Goal: Task Accomplishment & Management: Manage account settings

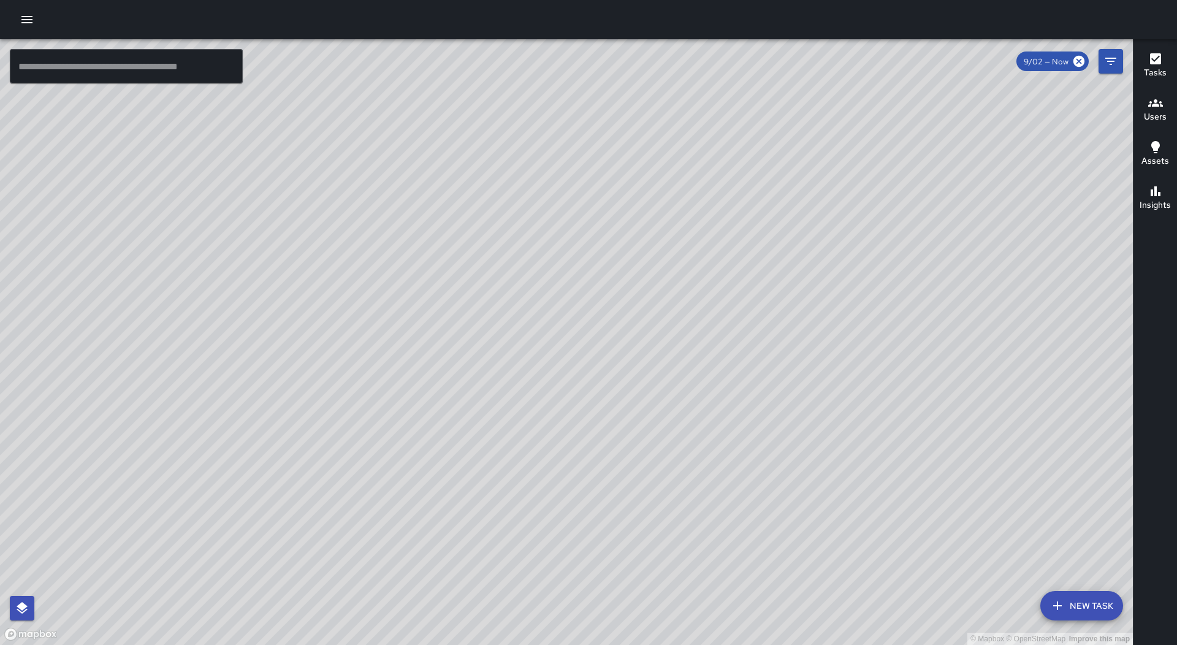
drag, startPoint x: 0, startPoint y: 0, endPoint x: 28, endPoint y: 12, distance: 30.7
click at [28, 9] on button "button" at bounding box center [27, 19] width 25 height 25
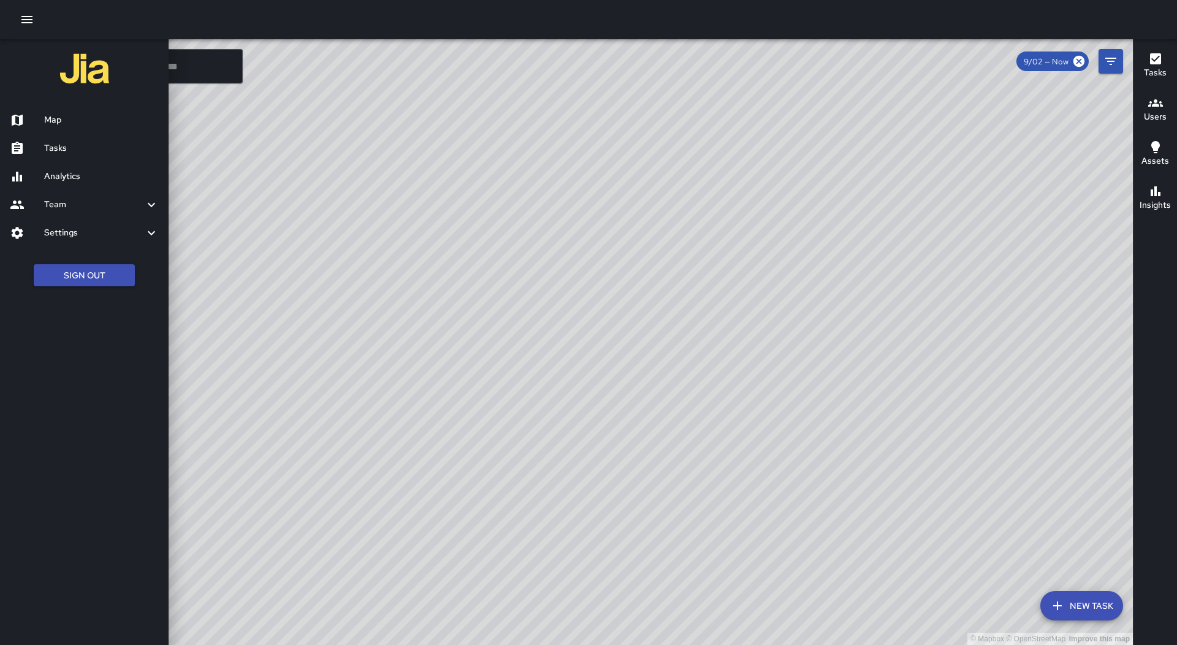
click at [101, 143] on h6 "Tasks" at bounding box center [101, 148] width 115 height 13
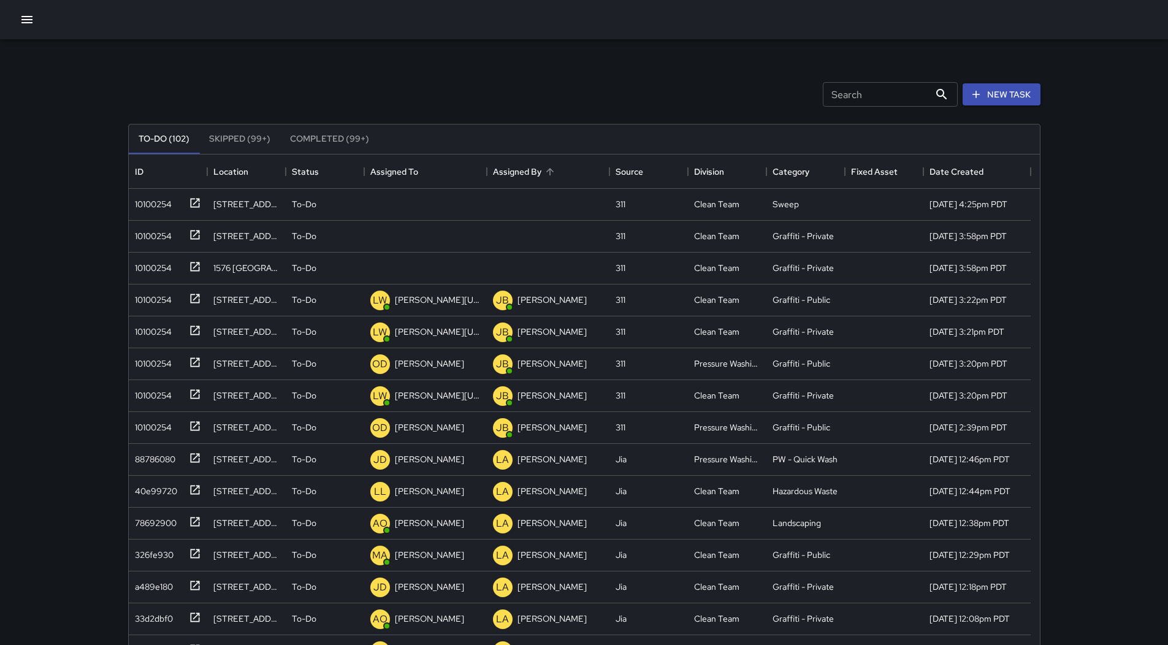
scroll to position [510, 902]
click at [433, 181] on div "Assigned To" at bounding box center [425, 171] width 110 height 34
click at [184, 204] on div at bounding box center [192, 202] width 17 height 20
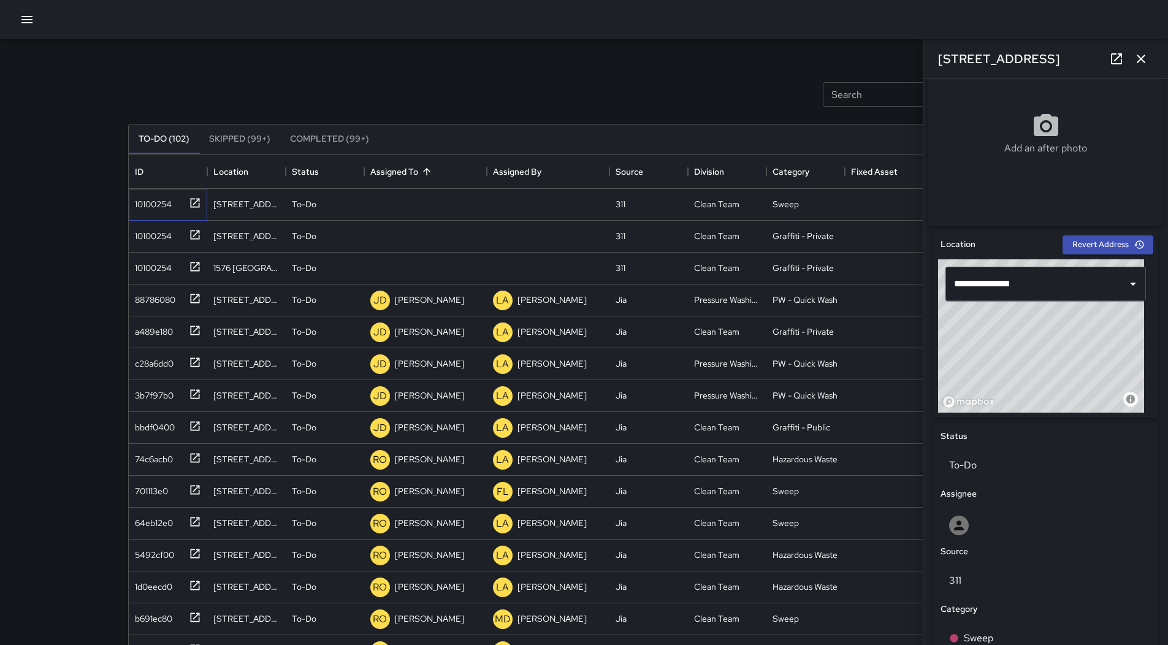
scroll to position [212, 0]
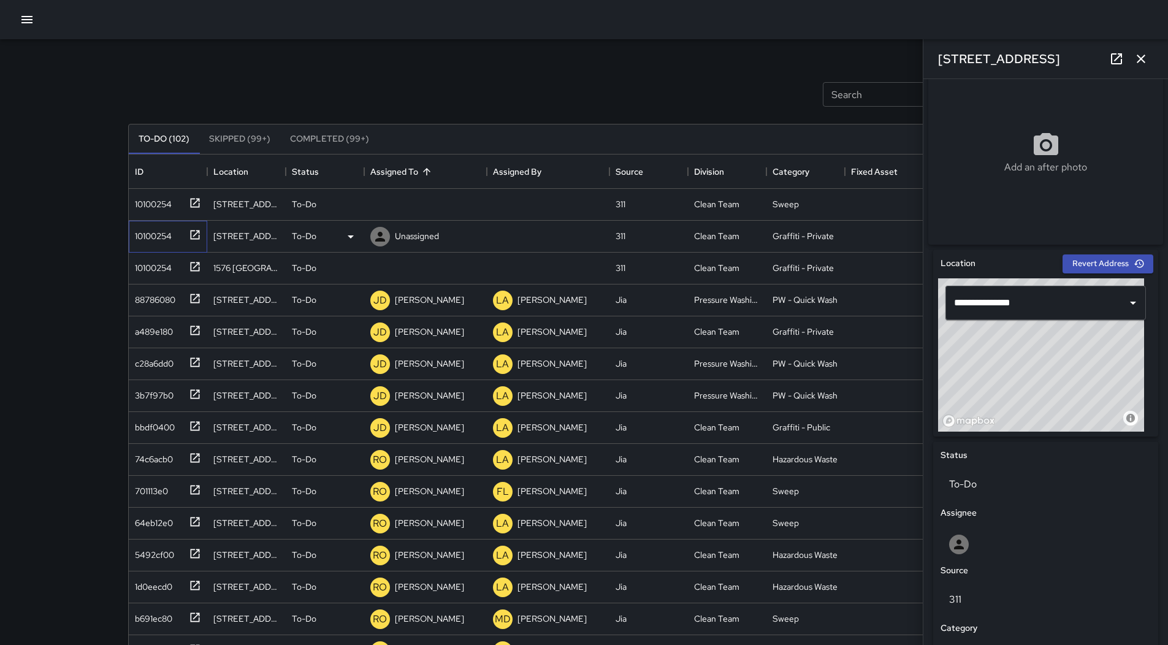
click at [160, 233] on div "10100254" at bounding box center [151, 233] width 42 height 17
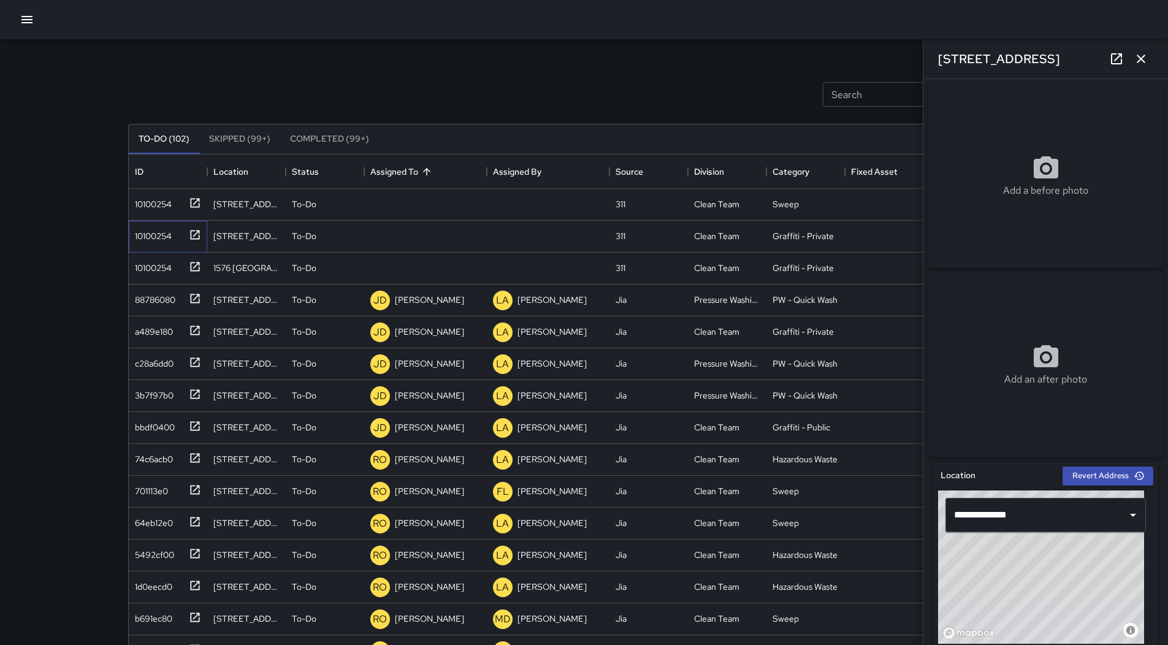
scroll to position [494, 0]
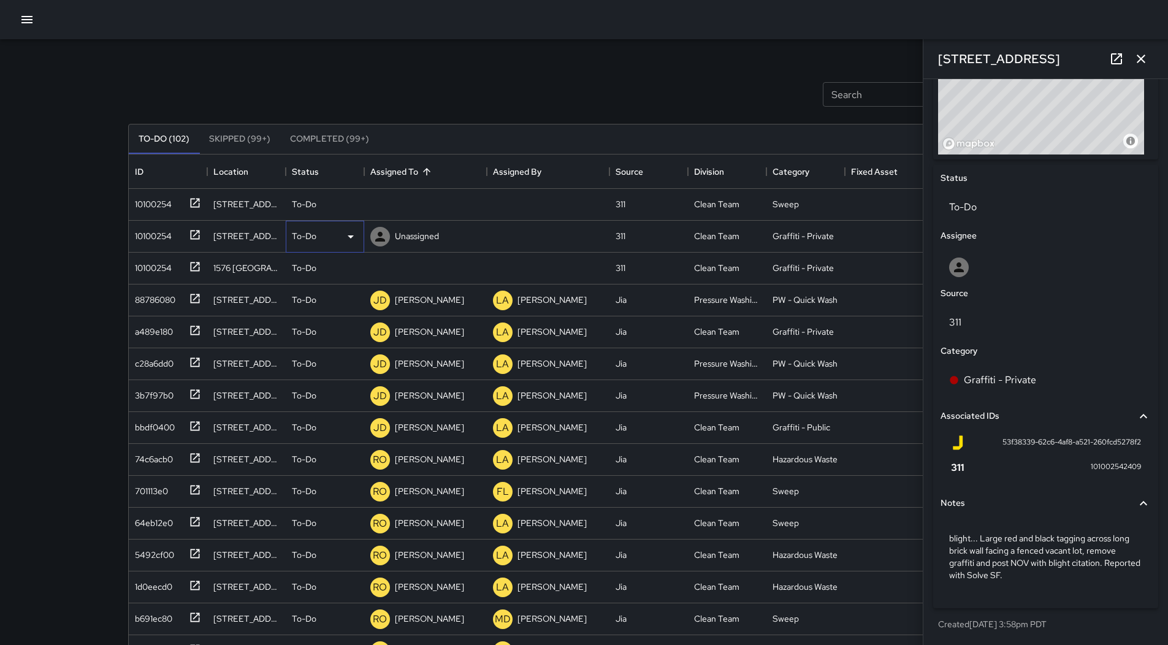
click at [351, 240] on icon at bounding box center [350, 236] width 15 height 15
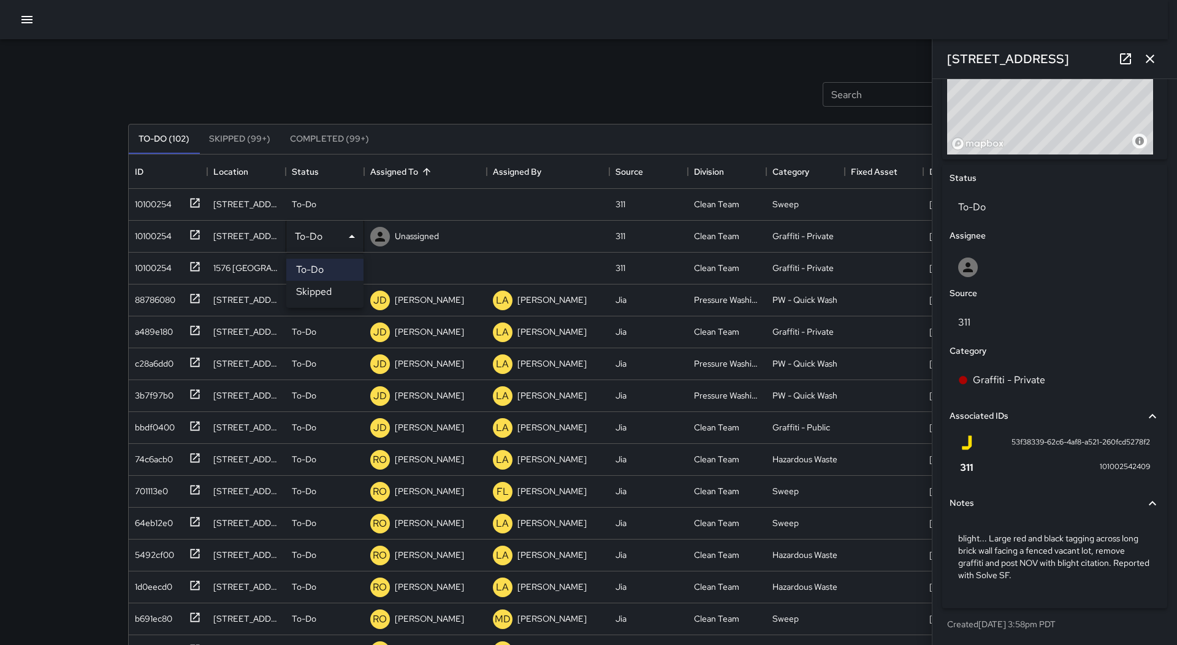
click at [335, 292] on li "Skipped" at bounding box center [324, 292] width 77 height 22
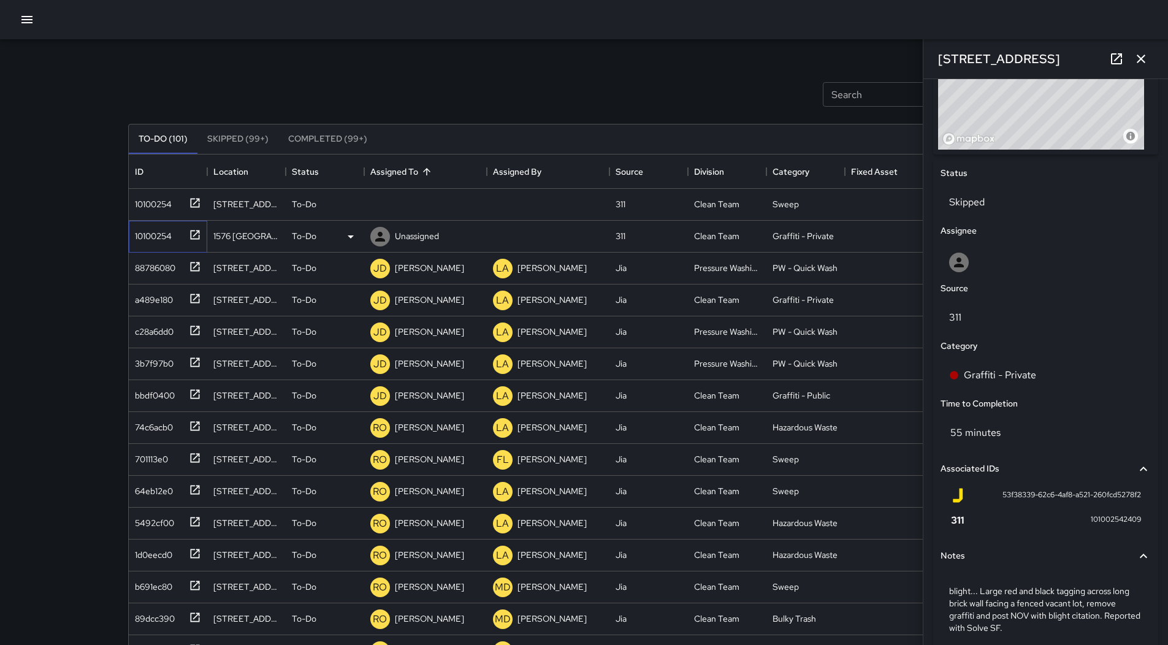
click at [181, 238] on div "10100254" at bounding box center [165, 234] width 71 height 20
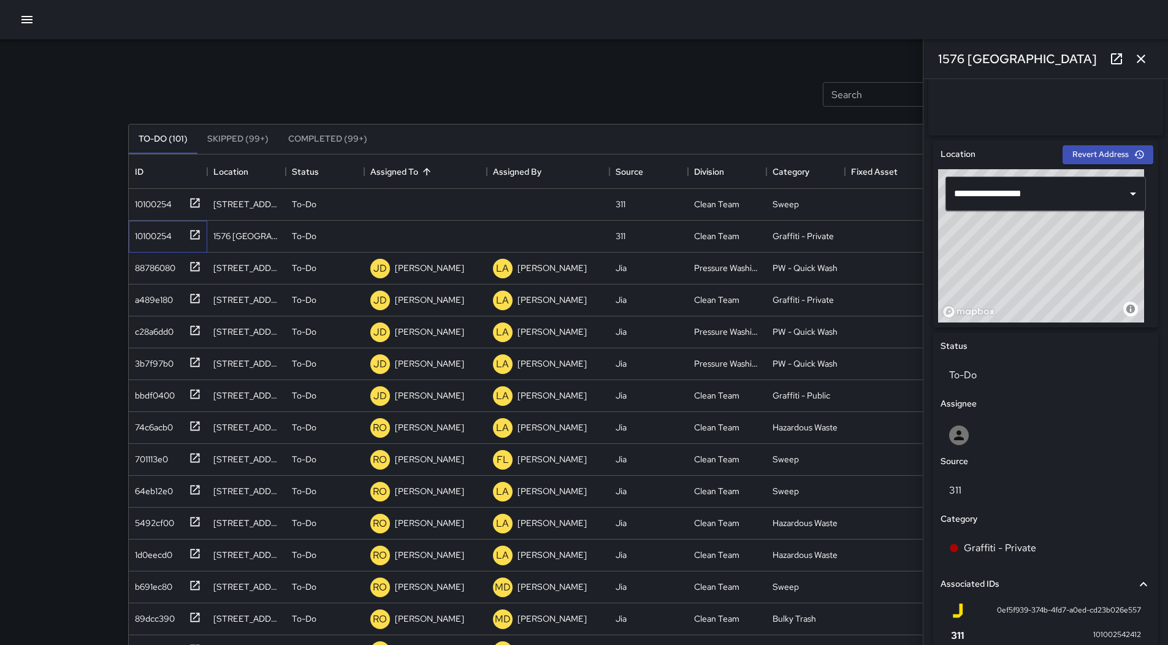
scroll to position [286, 0]
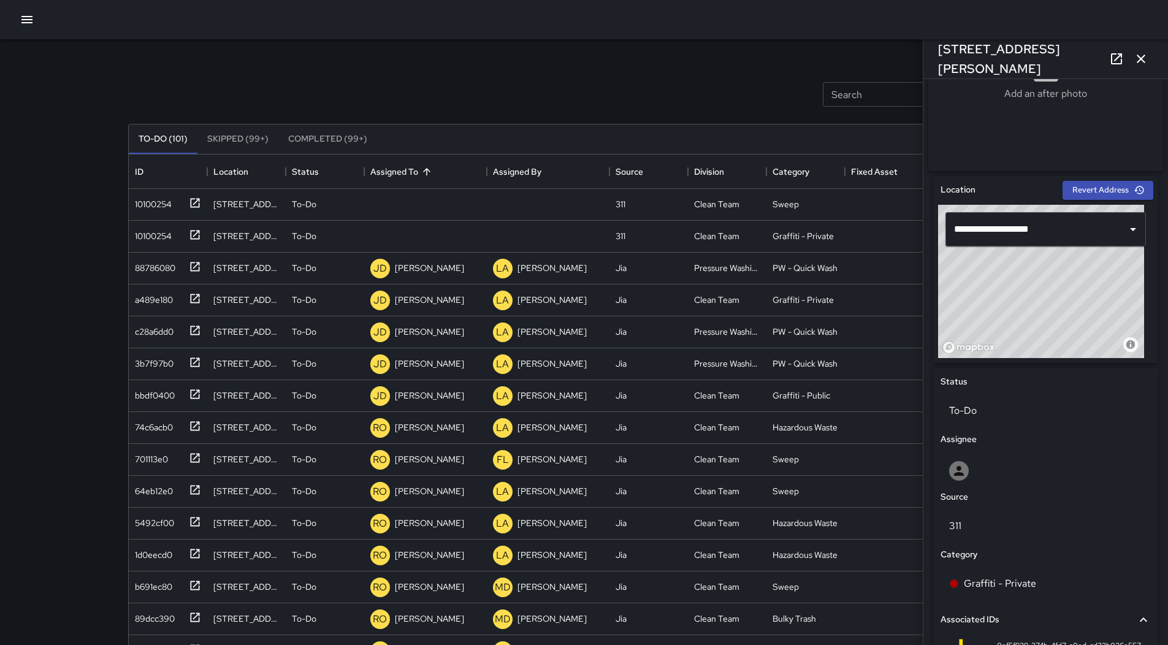
click at [1049, 358] on div "© Mapbox © OpenStreetMap Improve this map" at bounding box center [1041, 281] width 206 height 153
click at [1088, 191] on button "Revert Address" at bounding box center [1107, 190] width 91 height 19
type input "**********"
click at [172, 211] on div "10100254" at bounding box center [165, 202] width 71 height 20
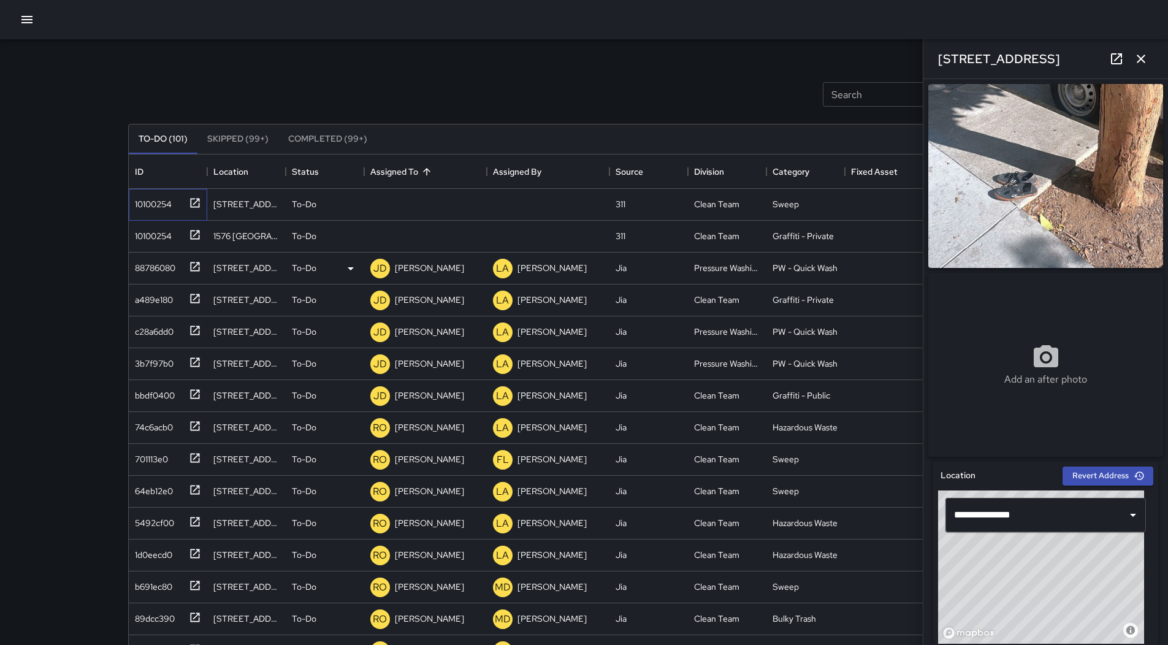
scroll to position [245, 0]
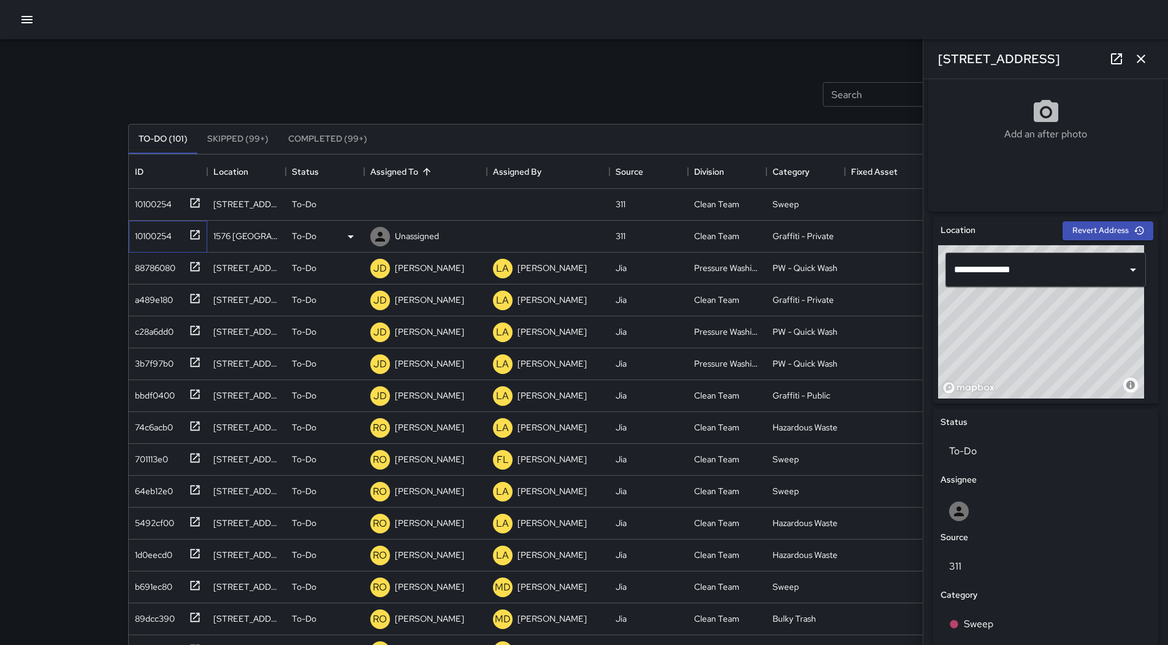
click at [179, 234] on div "10100254" at bounding box center [165, 234] width 71 height 20
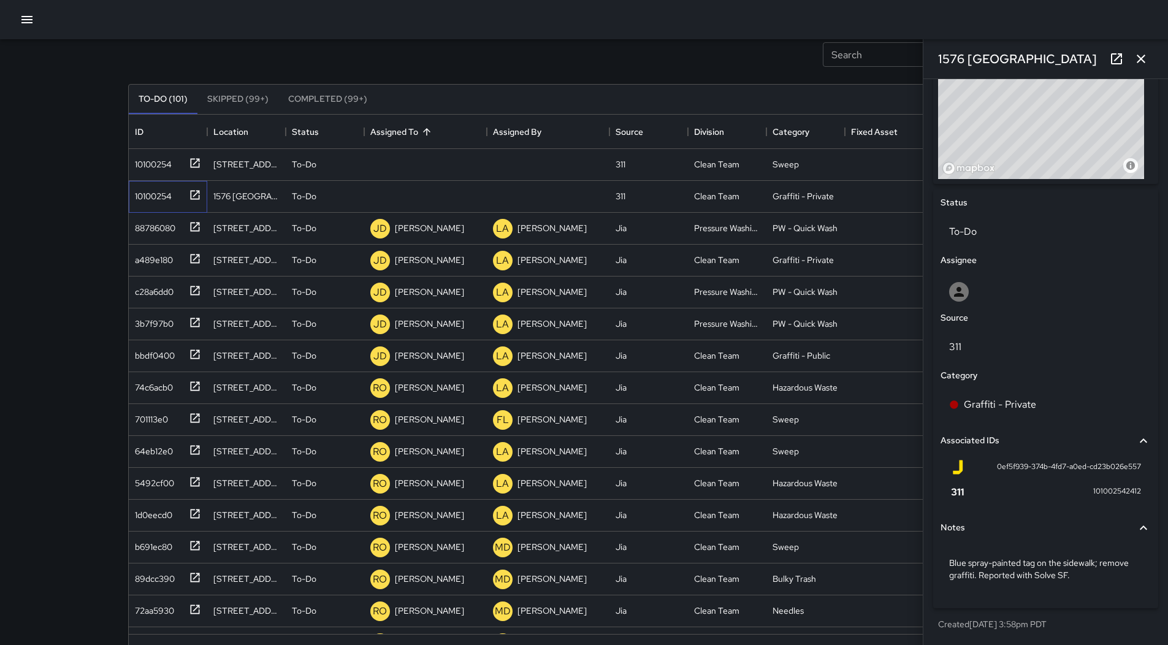
scroll to position [79, 0]
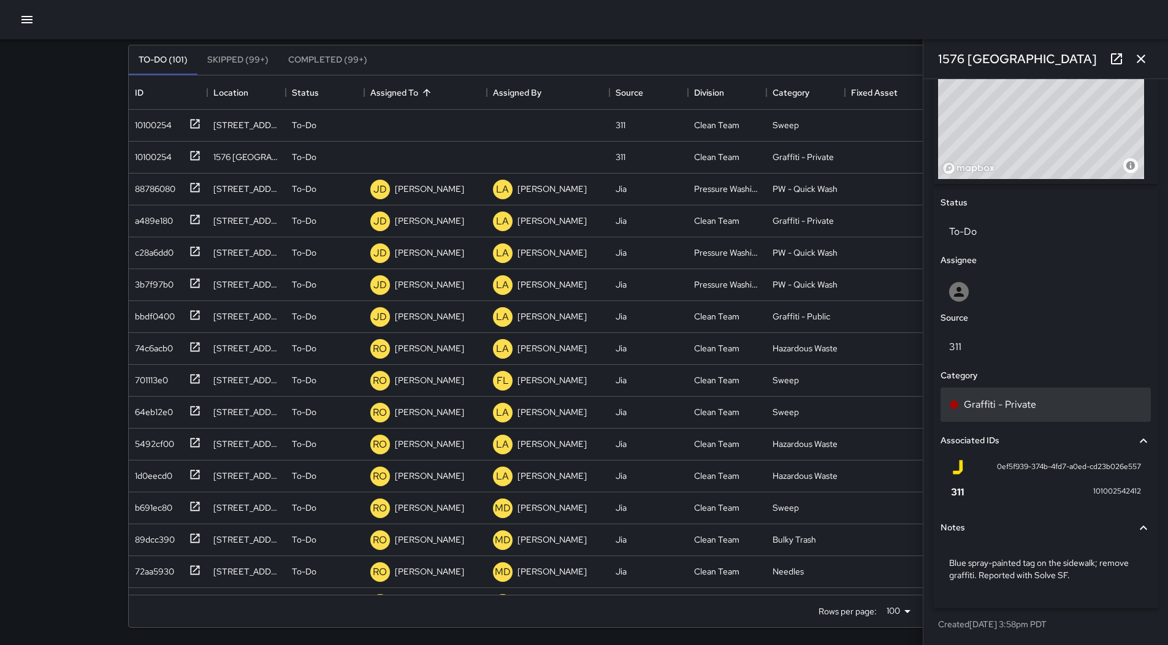
click at [1019, 404] on p "Graffiti - Private" at bounding box center [999, 404] width 72 height 15
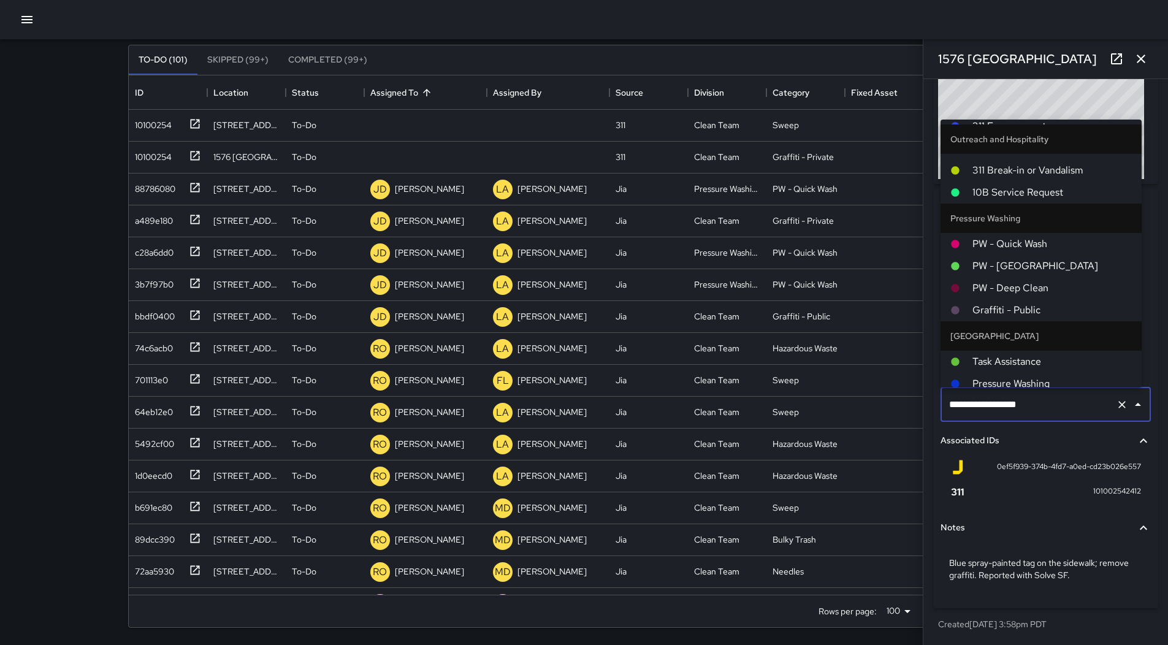
scroll to position [806, 0]
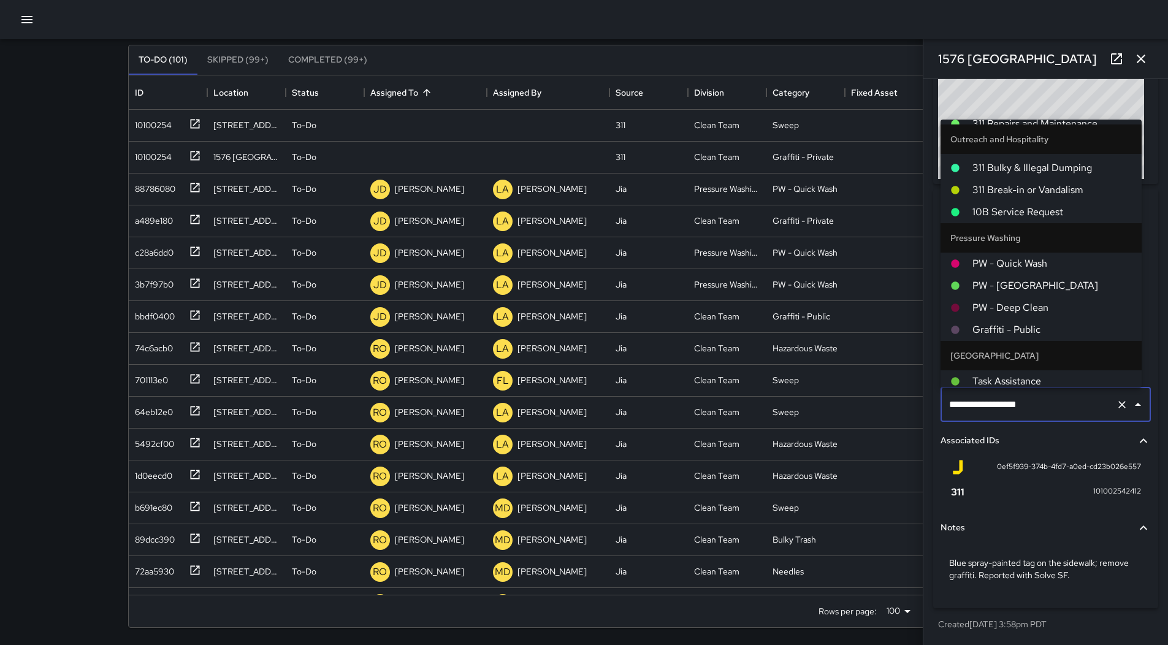
click at [1056, 325] on span "Graffiti - Public" at bounding box center [1051, 329] width 159 height 15
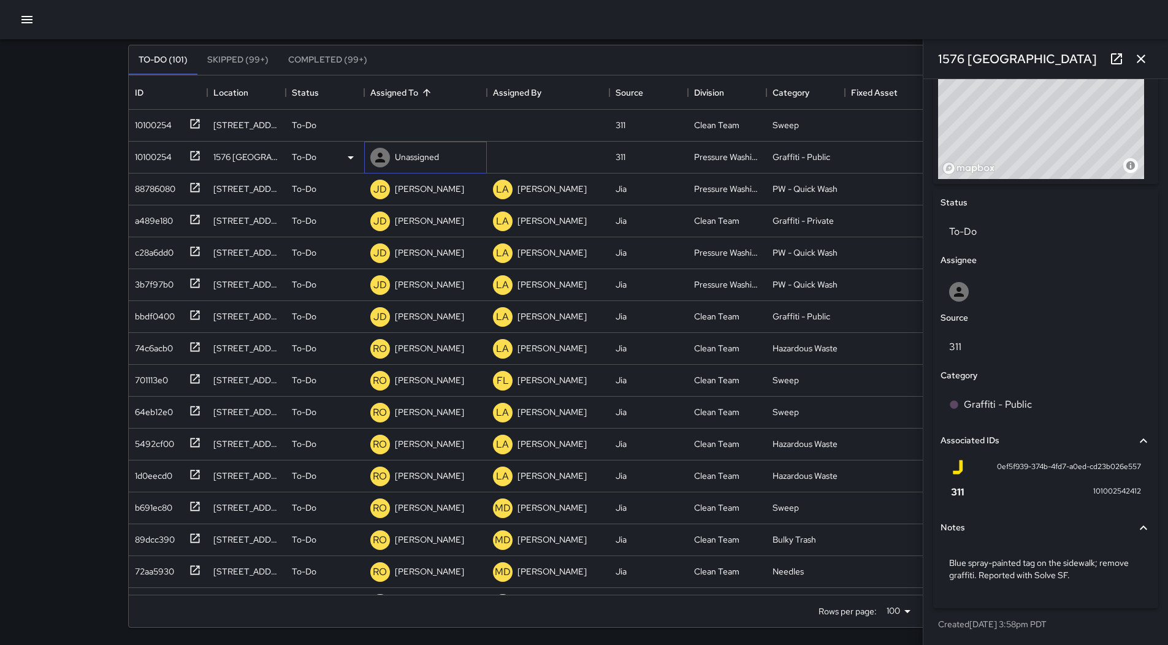
click at [424, 156] on p "Unassigned" at bounding box center [417, 157] width 44 height 12
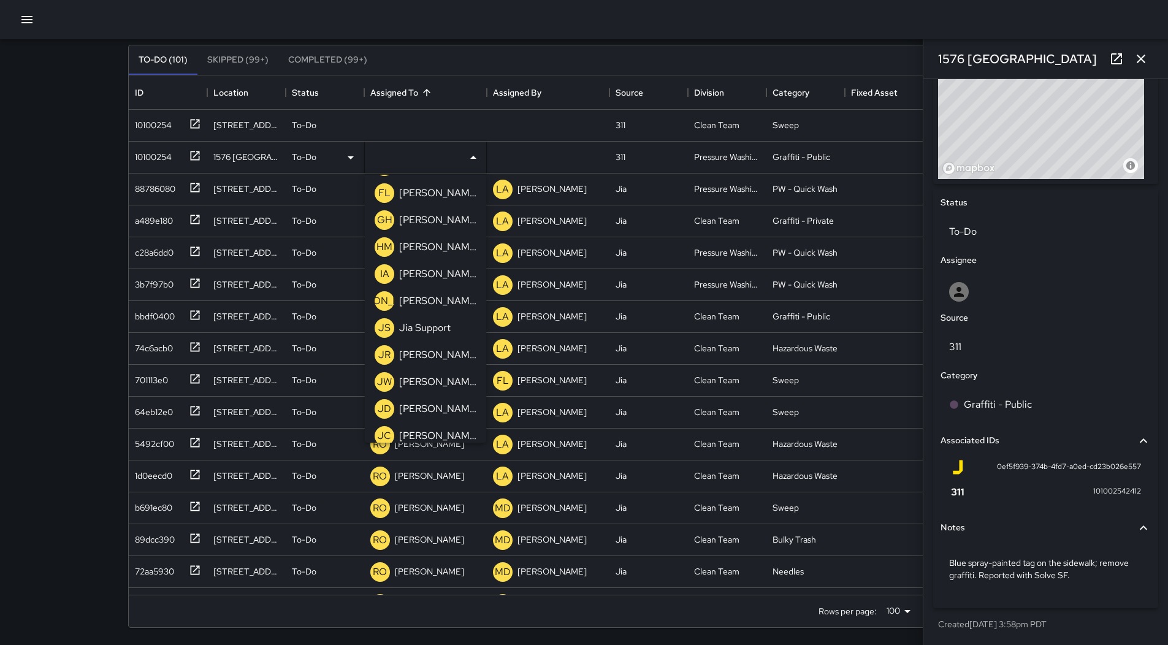
scroll to position [735, 0]
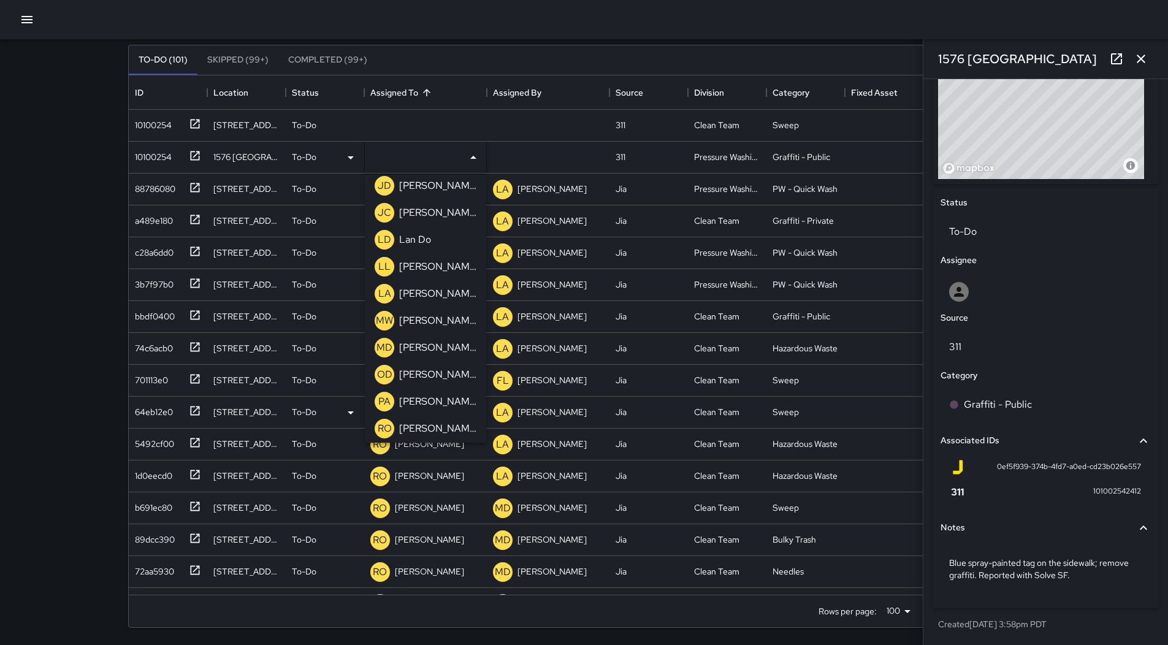
click at [419, 365] on div "OD [PERSON_NAME]" at bounding box center [425, 374] width 107 height 25
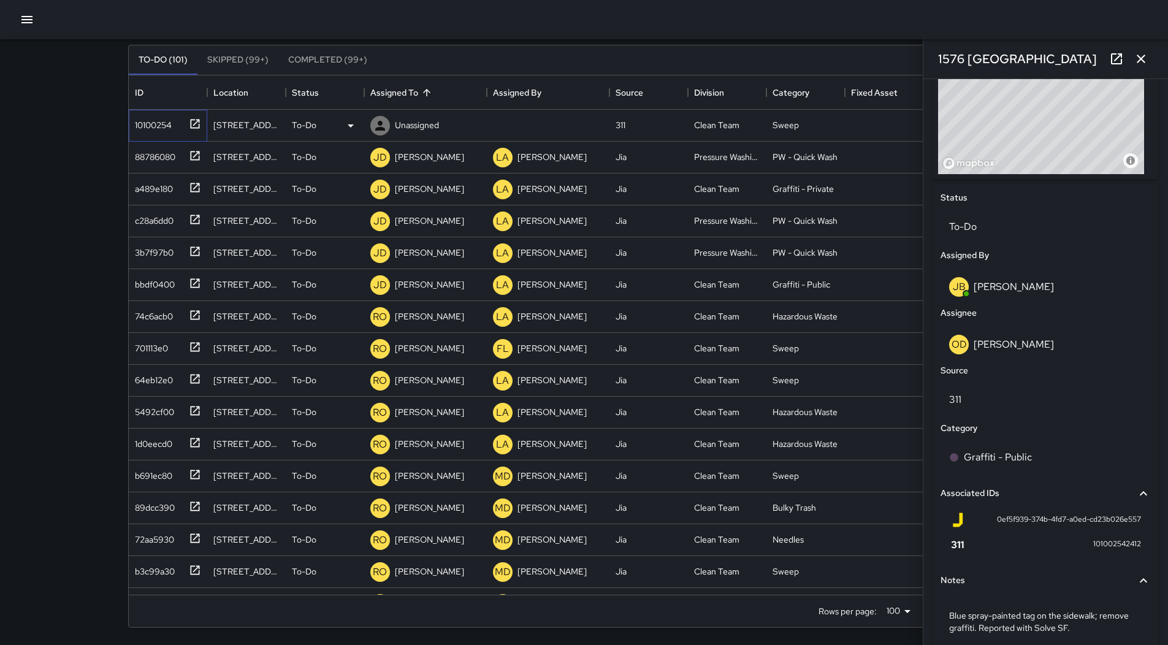
click at [161, 119] on div "10100254" at bounding box center [151, 122] width 42 height 17
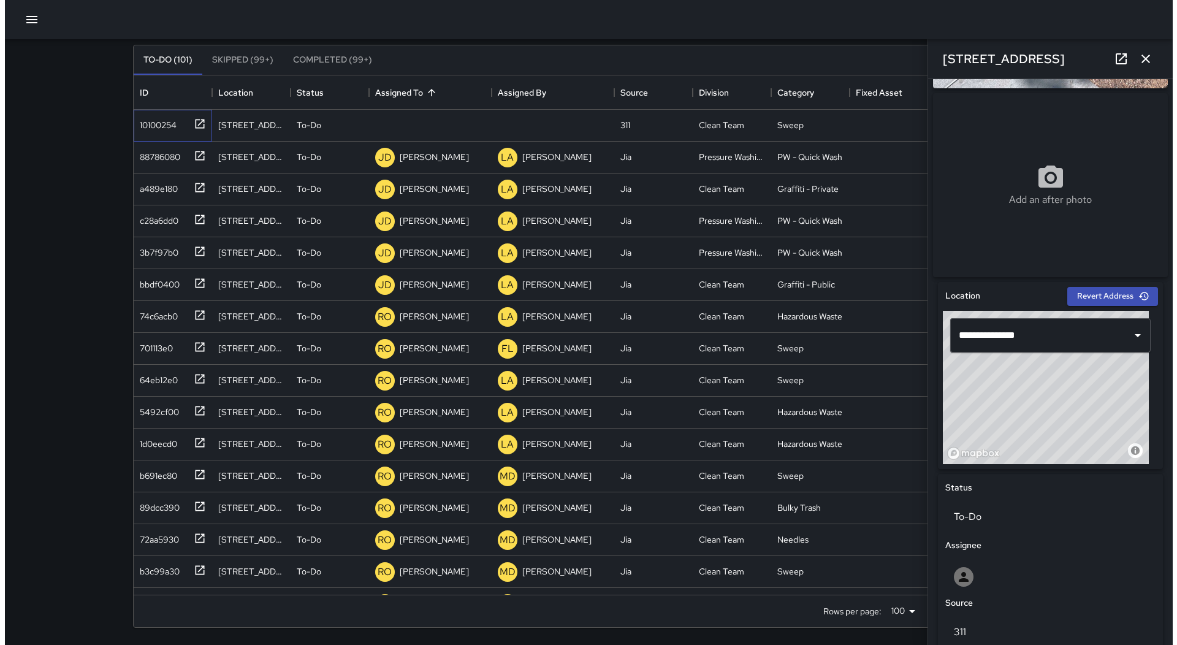
scroll to position [184, 0]
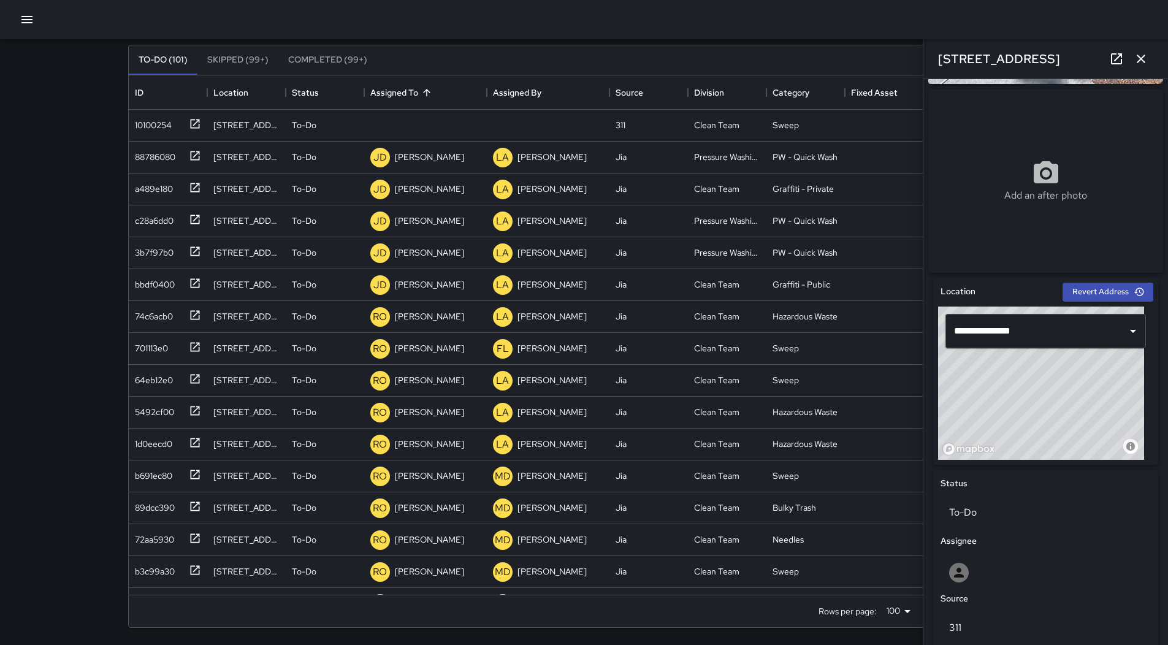
click at [21, 9] on button "button" at bounding box center [27, 19] width 25 height 25
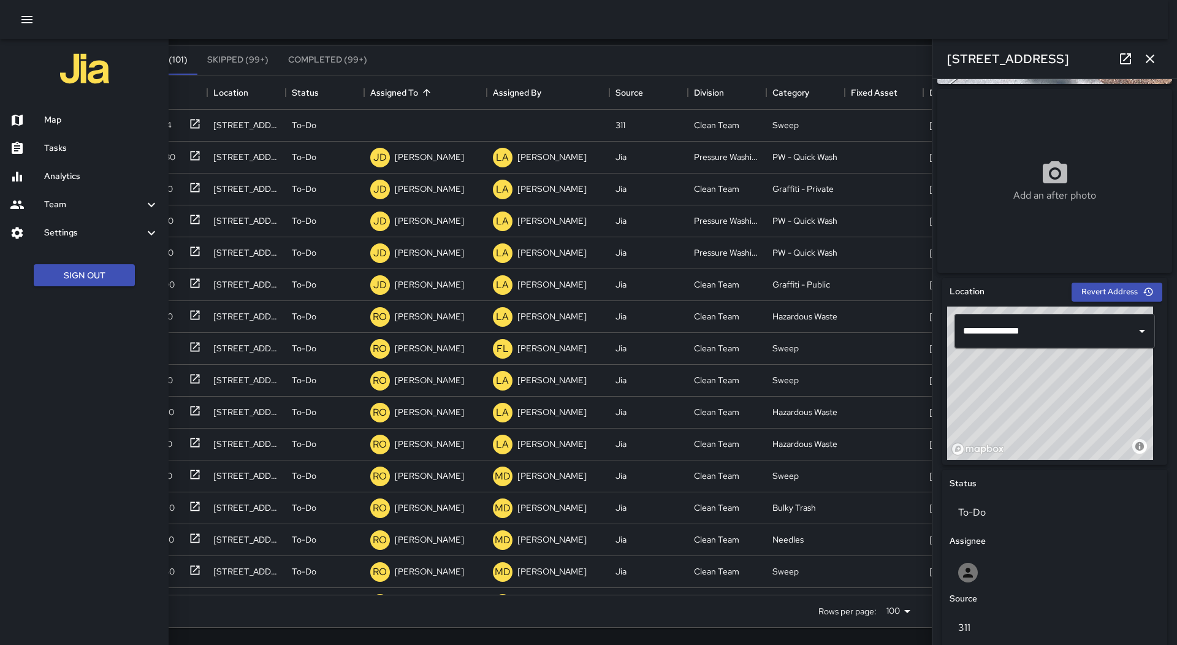
click at [68, 115] on h6 "Map" at bounding box center [101, 119] width 115 height 13
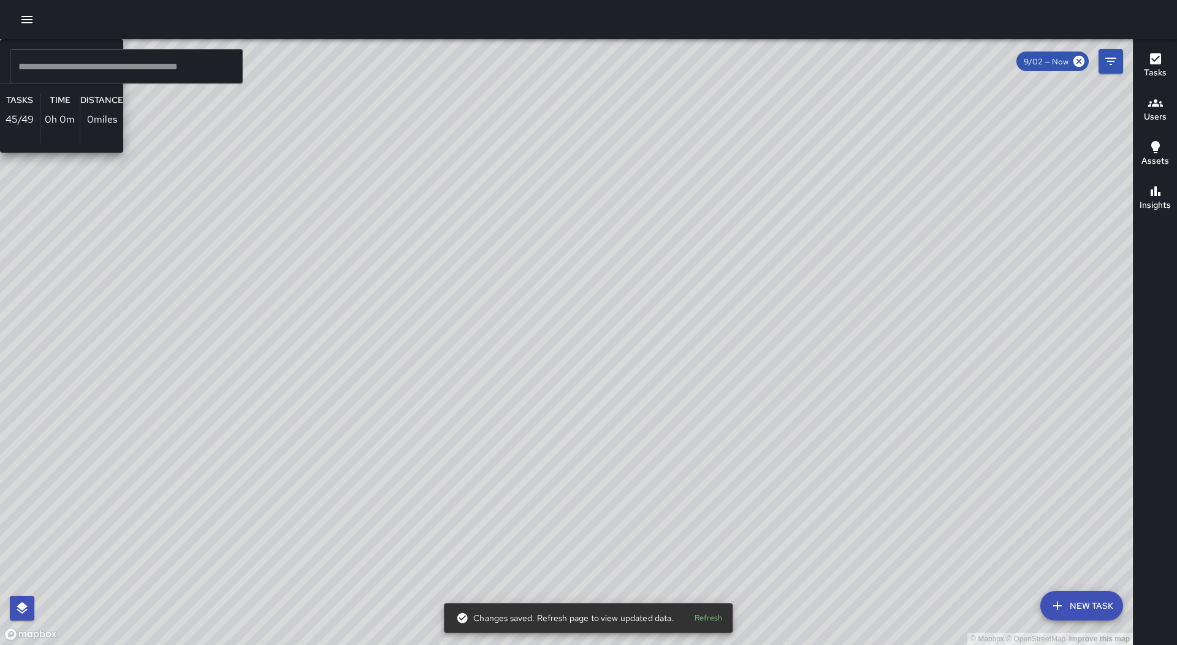
click at [544, 483] on div "© Mapbox © OpenStreetMap Improve this map AO [PERSON_NAME] Ambassador Tasks 45 …" at bounding box center [566, 342] width 1133 height 606
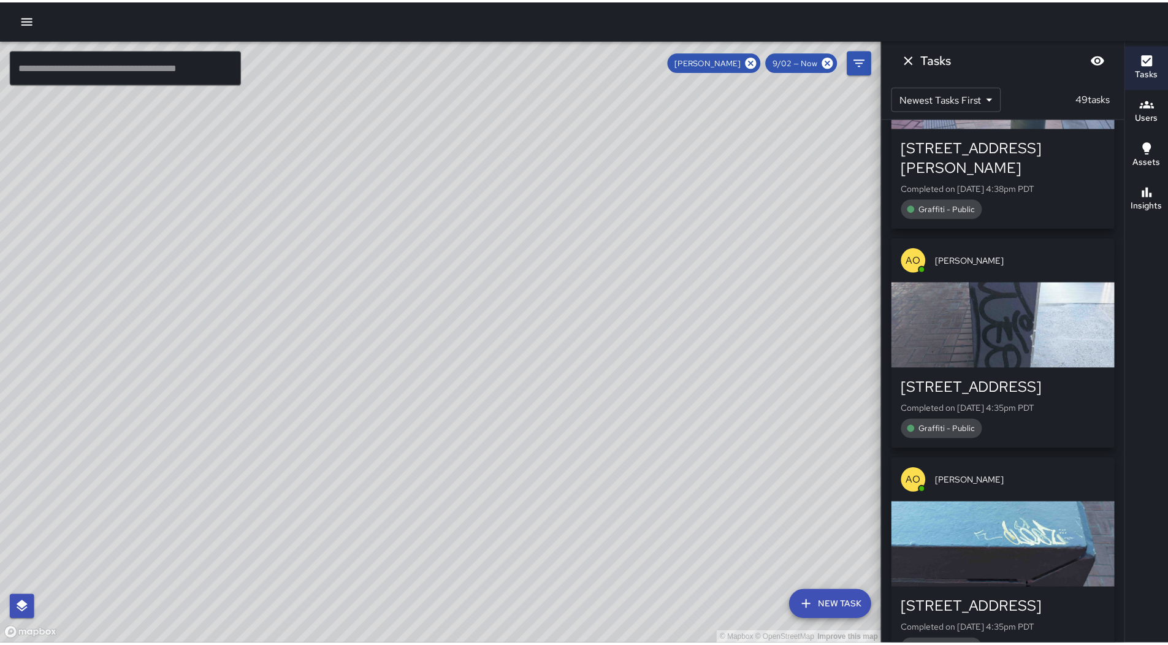
scroll to position [1226, 0]
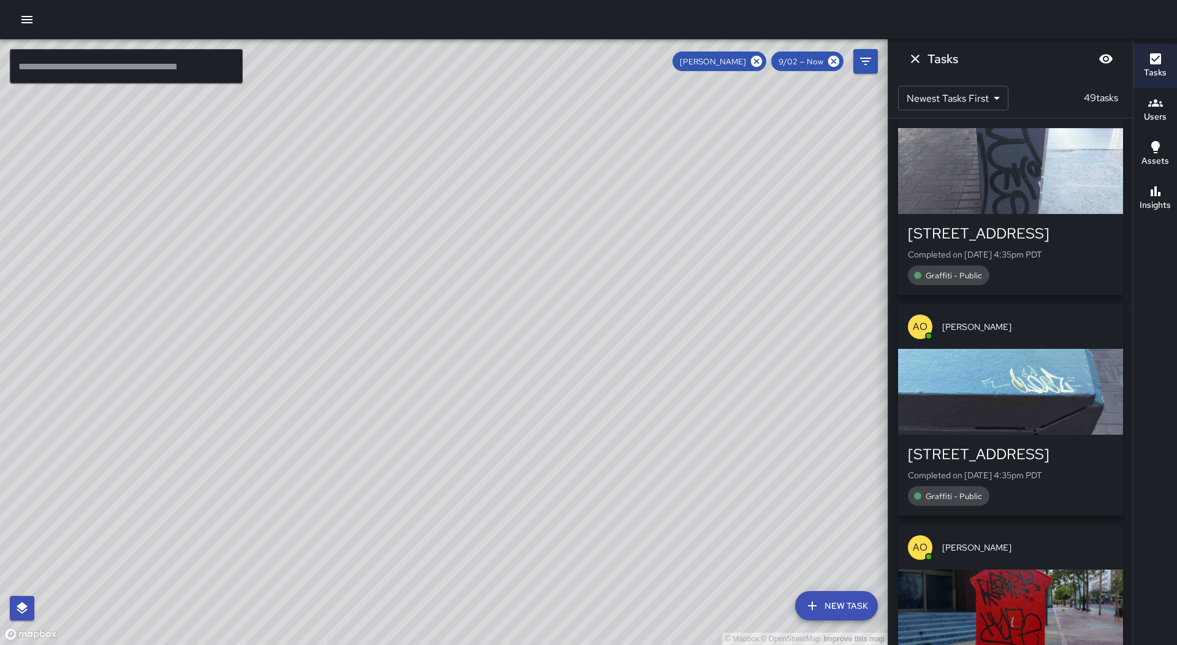
click at [27, 23] on icon "button" at bounding box center [27, 19] width 15 height 15
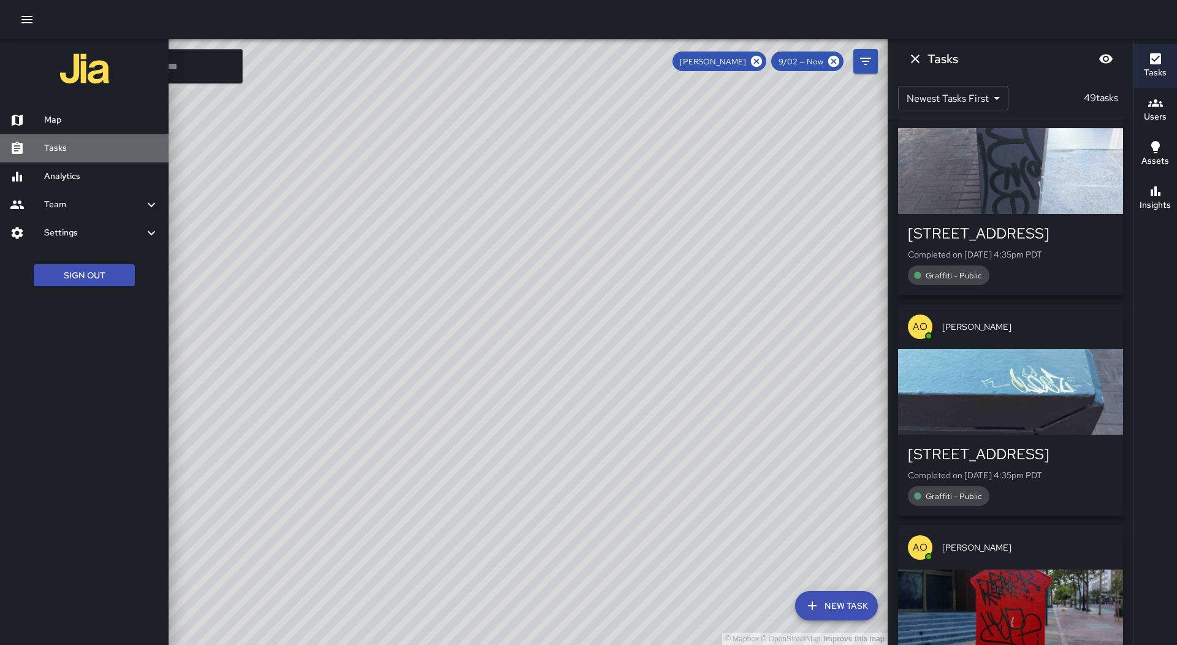
click at [82, 154] on h6 "Tasks" at bounding box center [101, 148] width 115 height 13
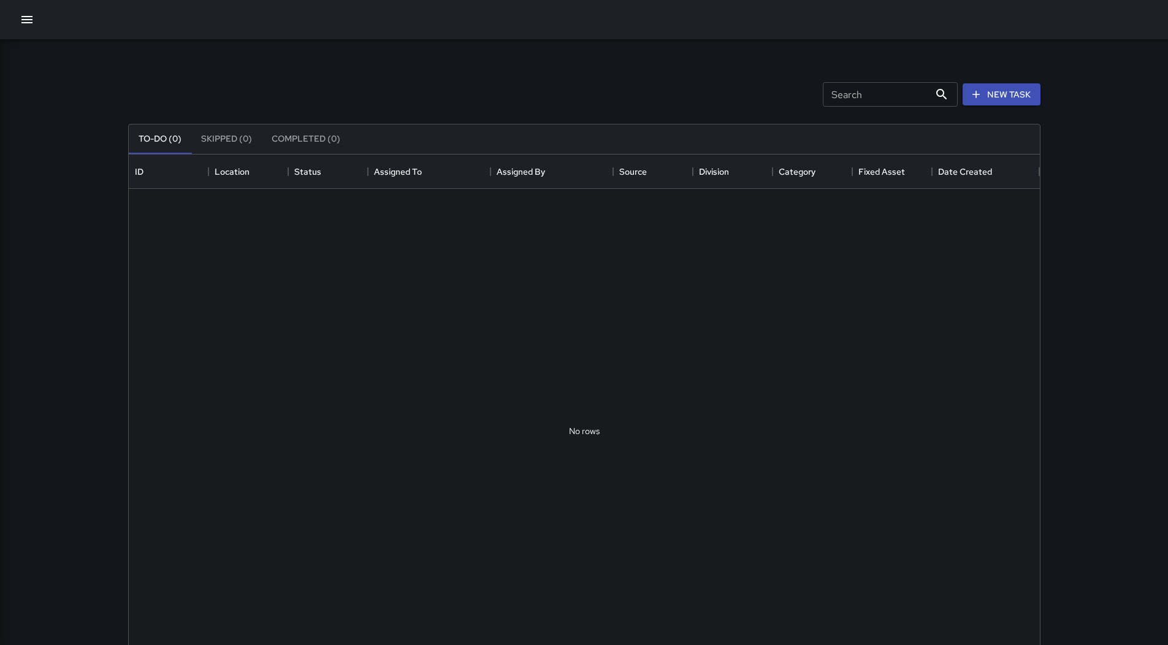
scroll to position [510, 902]
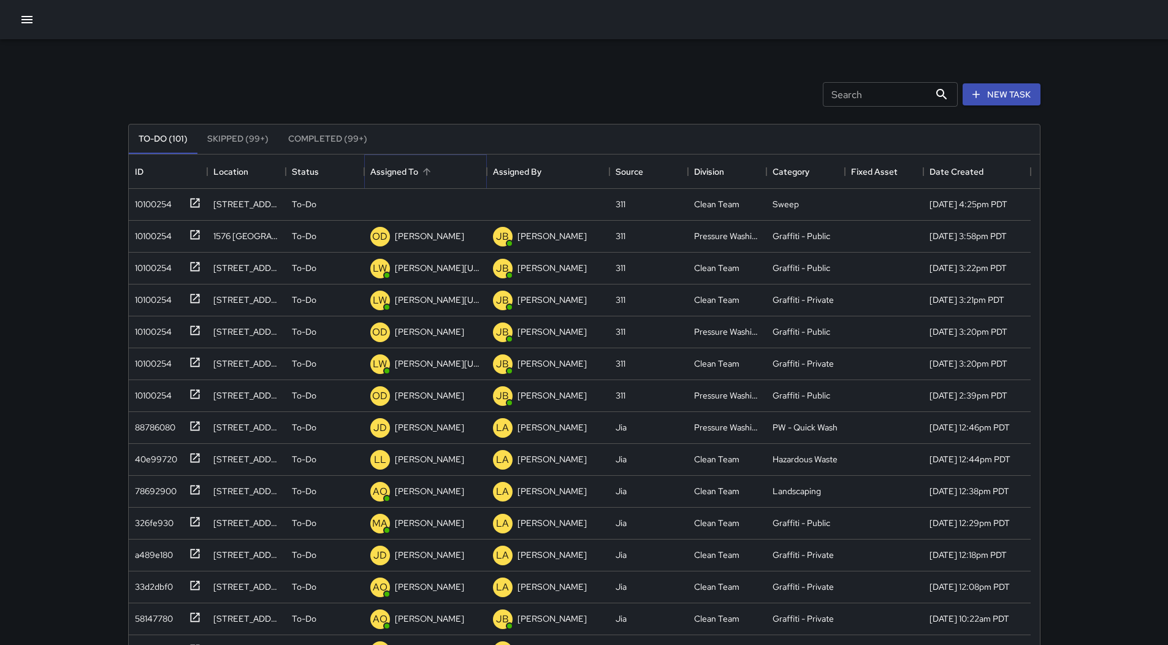
click at [425, 177] on button "Sort" at bounding box center [426, 171] width 17 height 17
click at [174, 208] on div "10100254" at bounding box center [165, 202] width 71 height 20
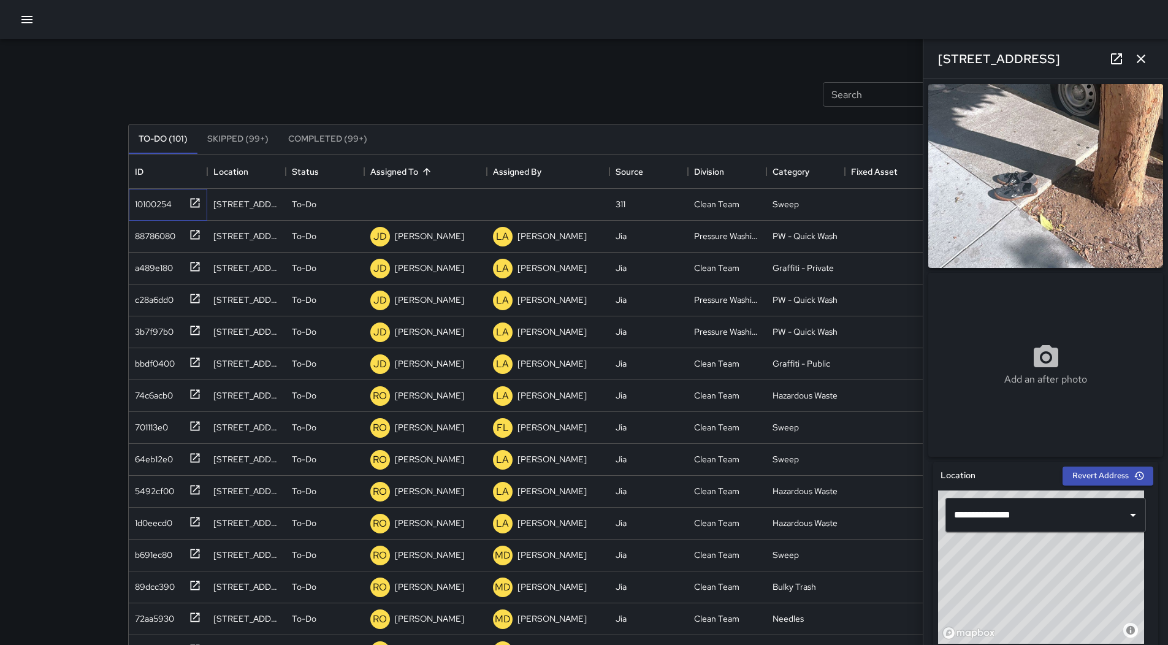
scroll to position [184, 0]
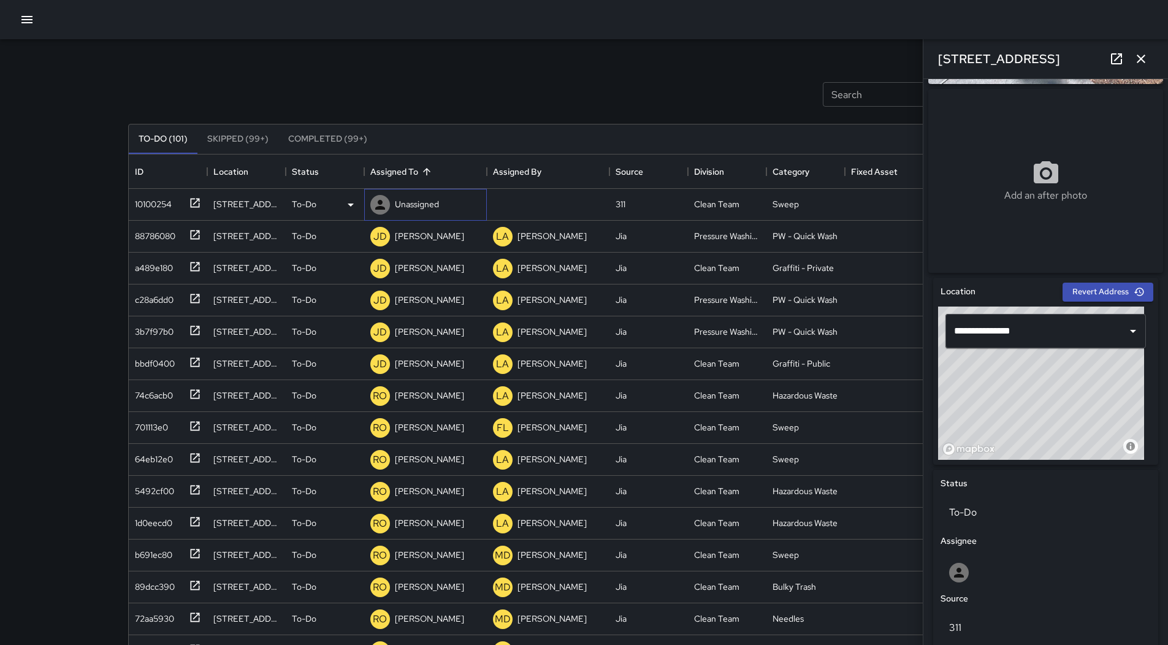
click at [427, 205] on p "Unassigned" at bounding box center [417, 204] width 44 height 12
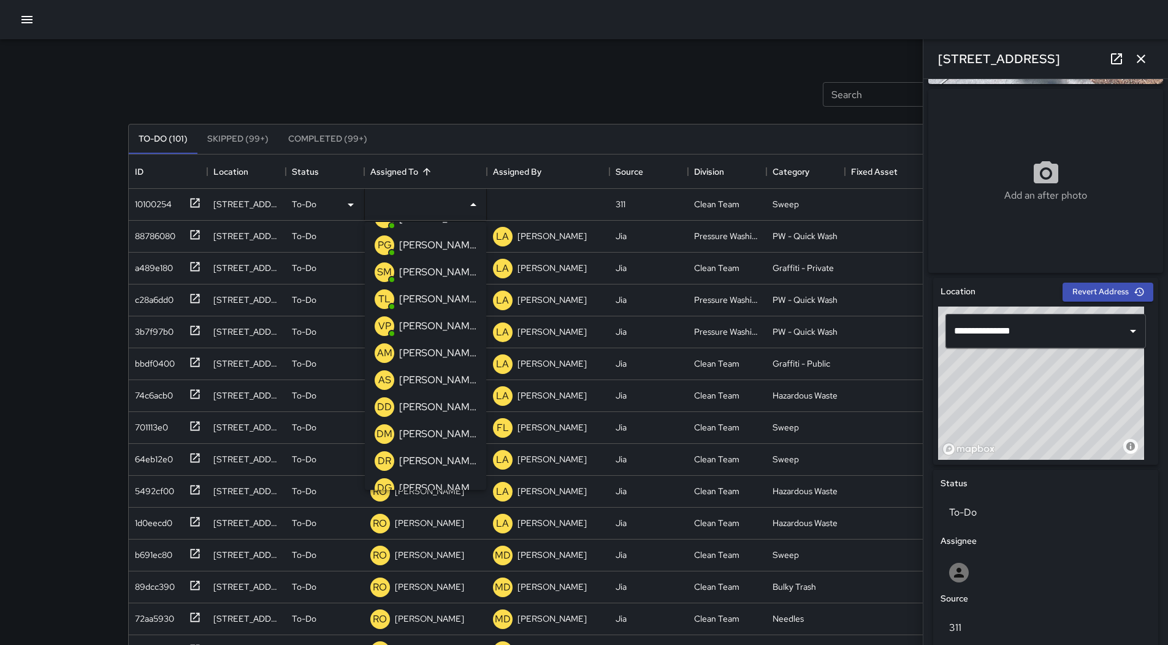
click at [432, 381] on p "[PERSON_NAME]" at bounding box center [437, 380] width 77 height 15
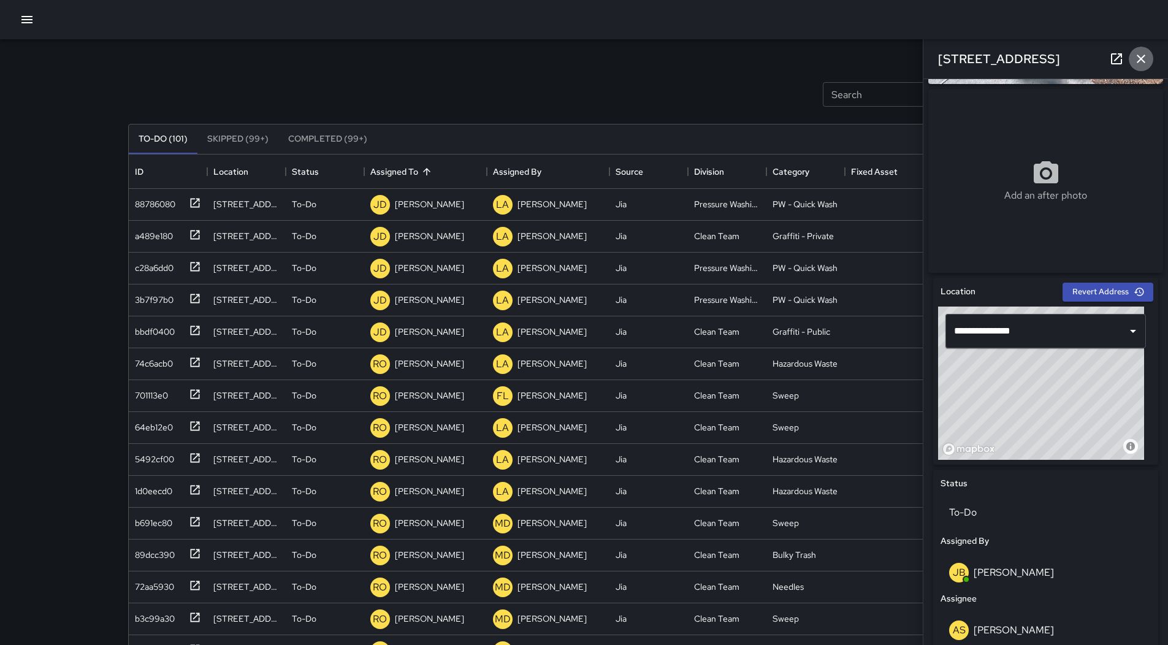
click at [1140, 52] on icon "button" at bounding box center [1140, 58] width 15 height 15
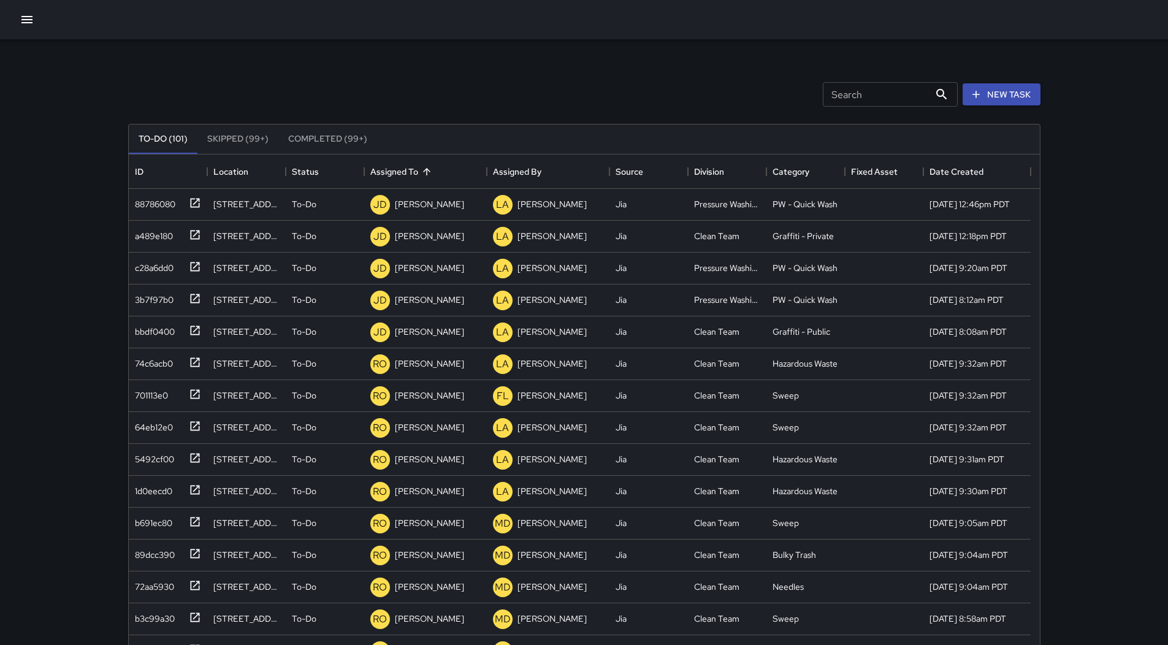
click at [29, 22] on icon "button" at bounding box center [26, 19] width 11 height 7
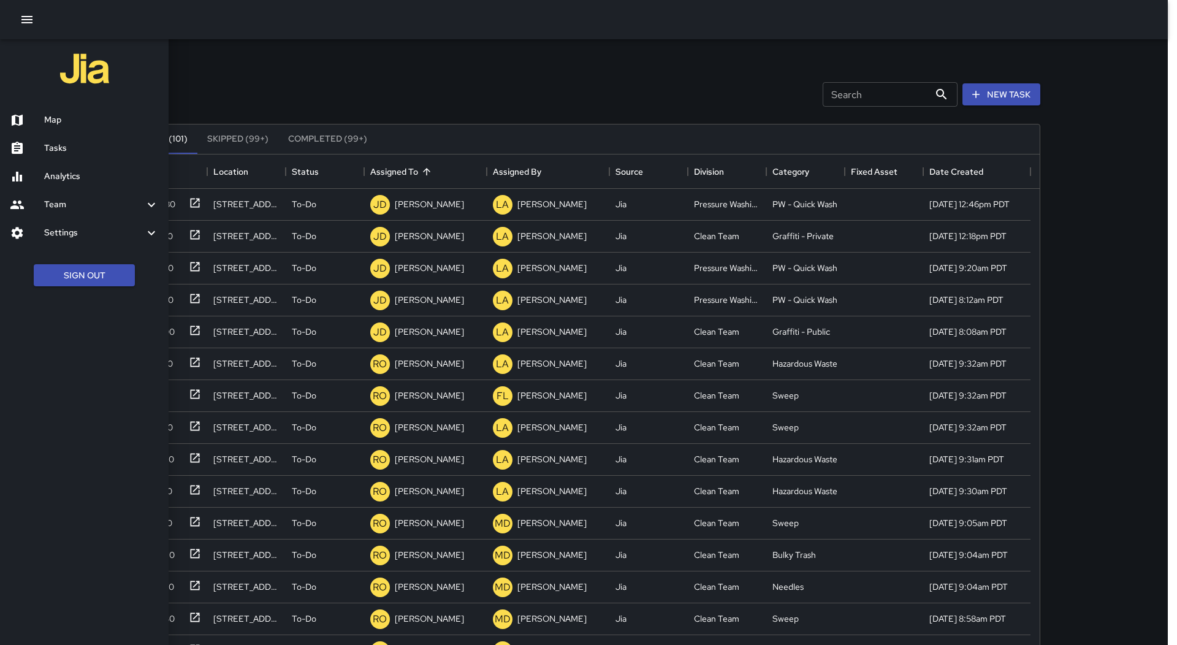
click at [72, 135] on div "Tasks" at bounding box center [84, 148] width 169 height 28
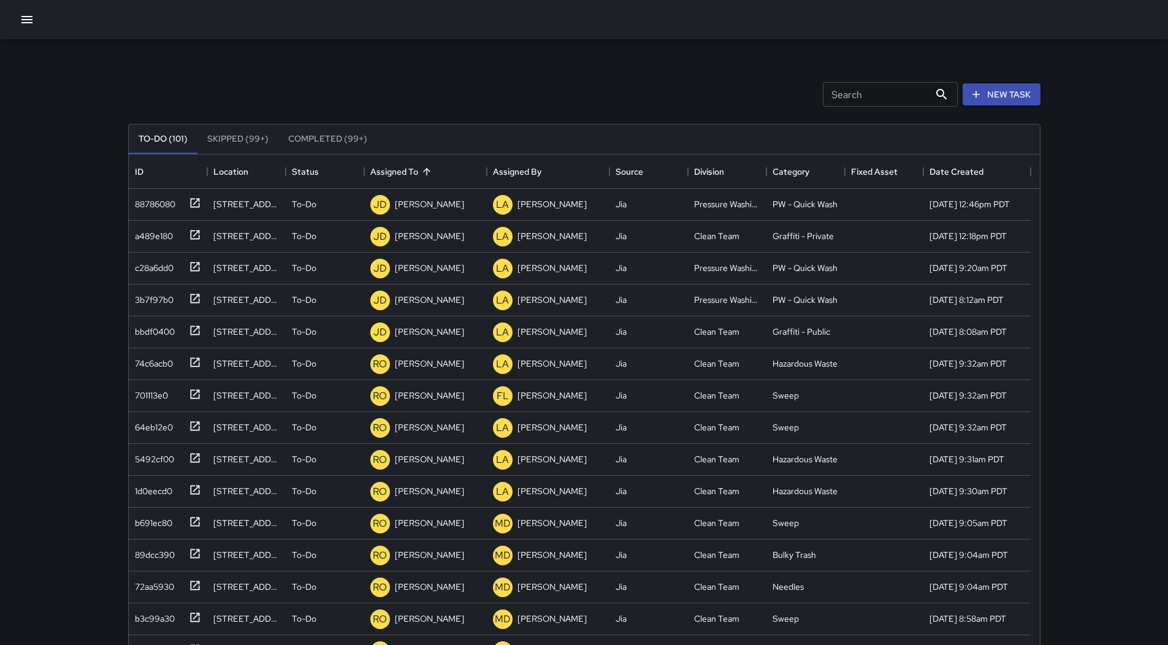
click at [23, 33] on div at bounding box center [584, 19] width 1168 height 39
drag, startPoint x: 40, startPoint y: 28, endPoint x: 33, endPoint y: 27, distance: 7.4
click at [39, 27] on div at bounding box center [584, 19] width 1168 height 39
click at [29, 25] on icon "button" at bounding box center [27, 19] width 15 height 15
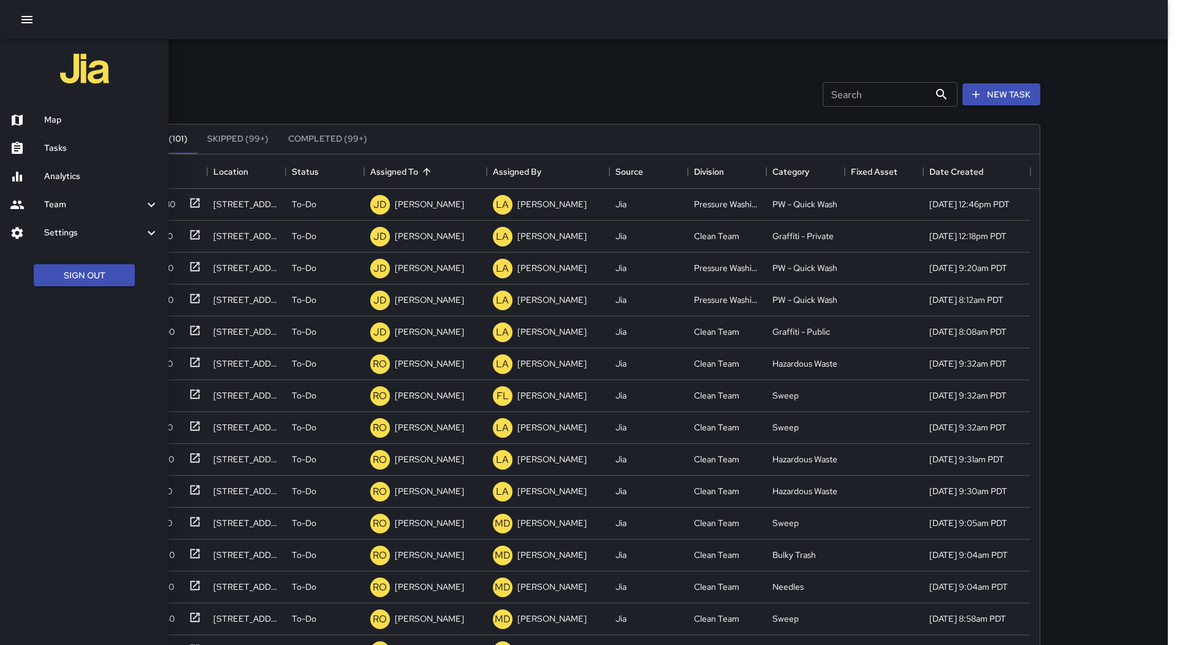
click at [93, 117] on h6 "Map" at bounding box center [101, 119] width 115 height 13
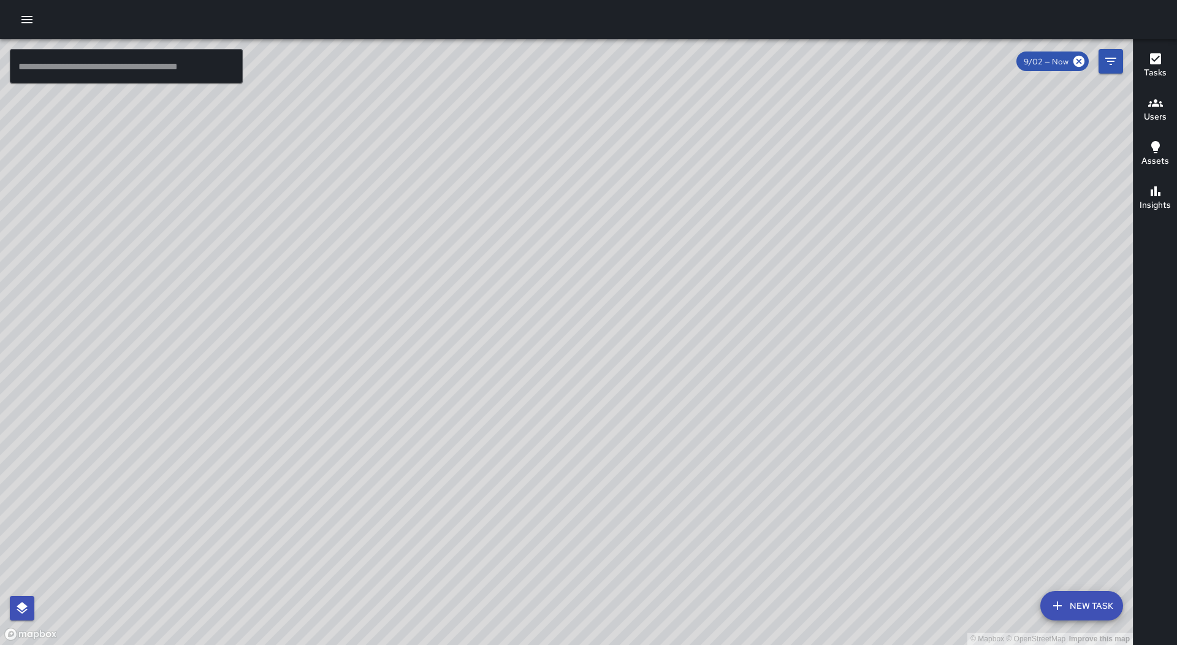
click at [51, 15] on div at bounding box center [588, 19] width 1177 height 39
click at [16, 21] on button "button" at bounding box center [27, 19] width 25 height 25
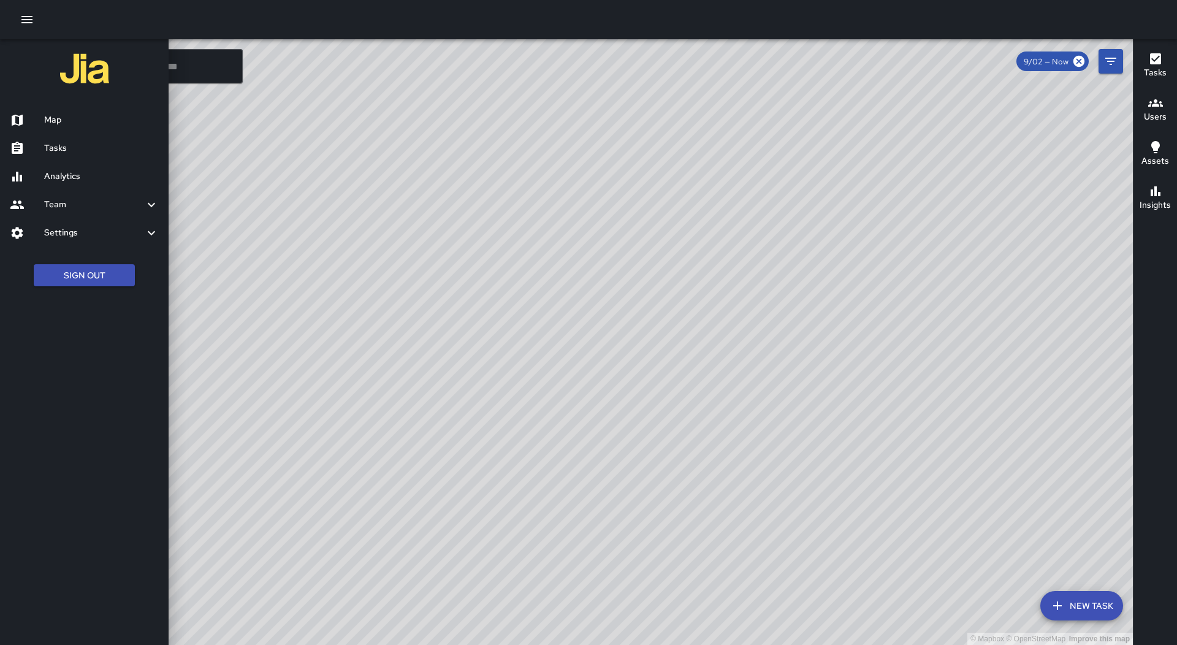
click at [94, 147] on h6 "Tasks" at bounding box center [101, 148] width 115 height 13
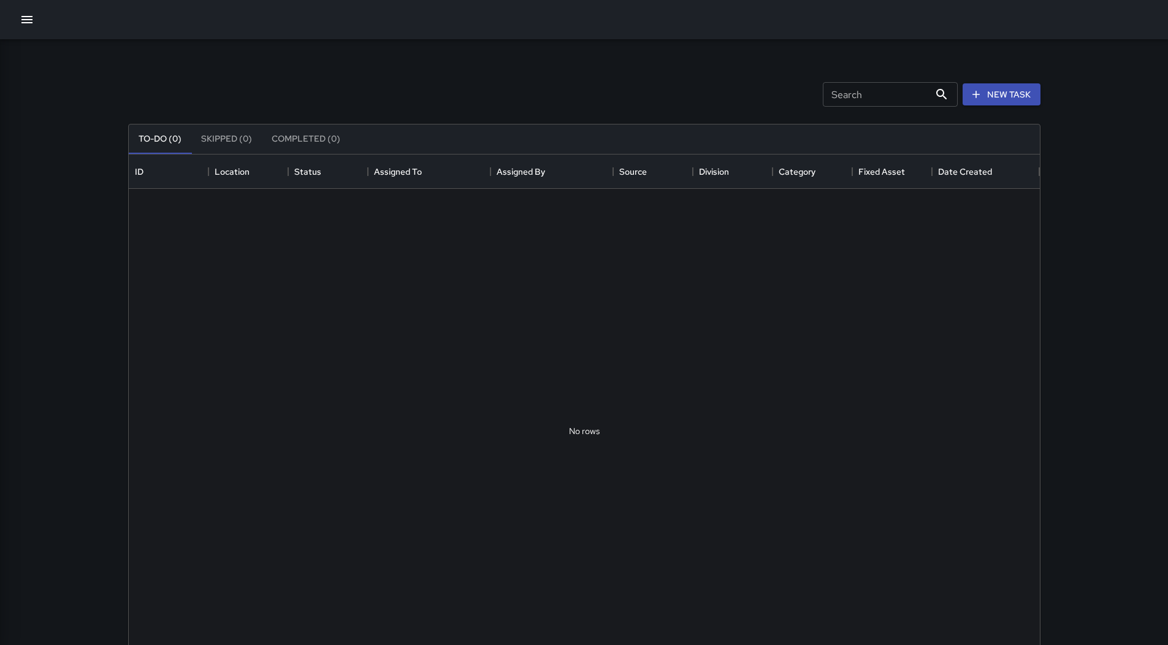
scroll to position [510, 902]
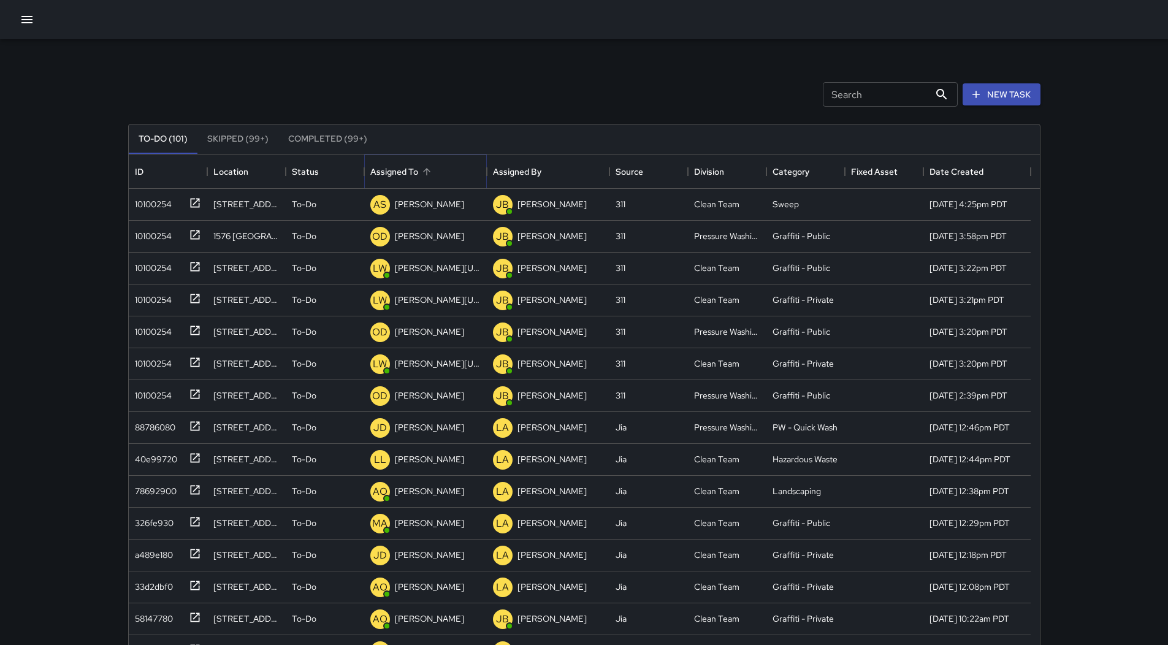
click at [430, 175] on icon "Sort" at bounding box center [426, 171] width 11 height 11
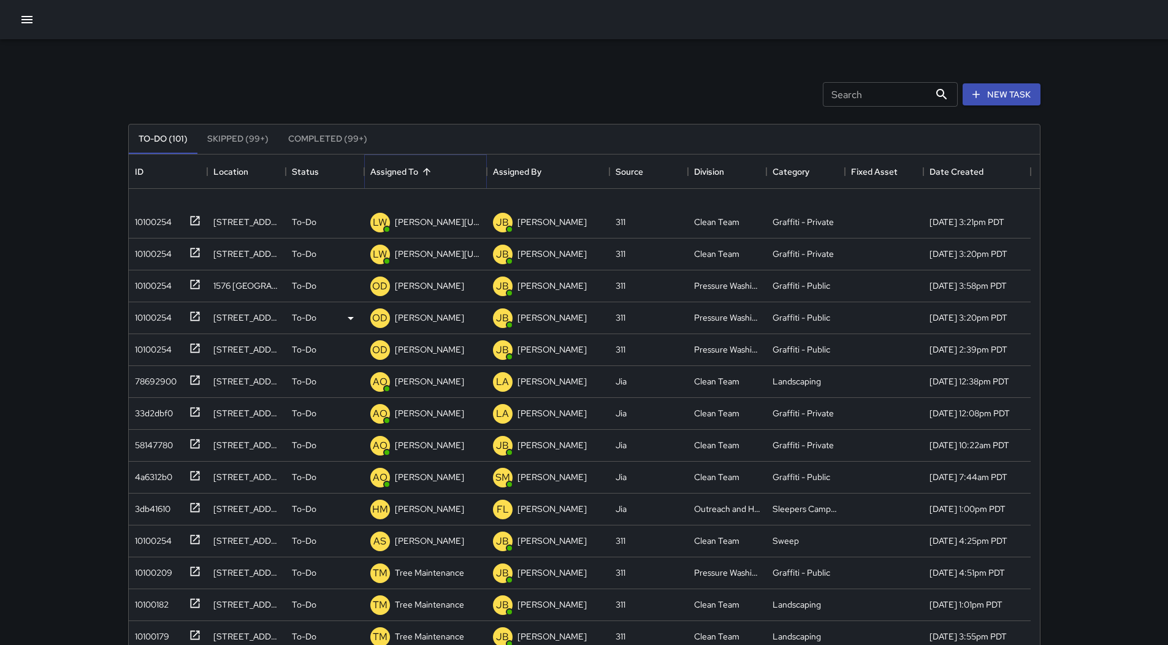
scroll to position [735, 0]
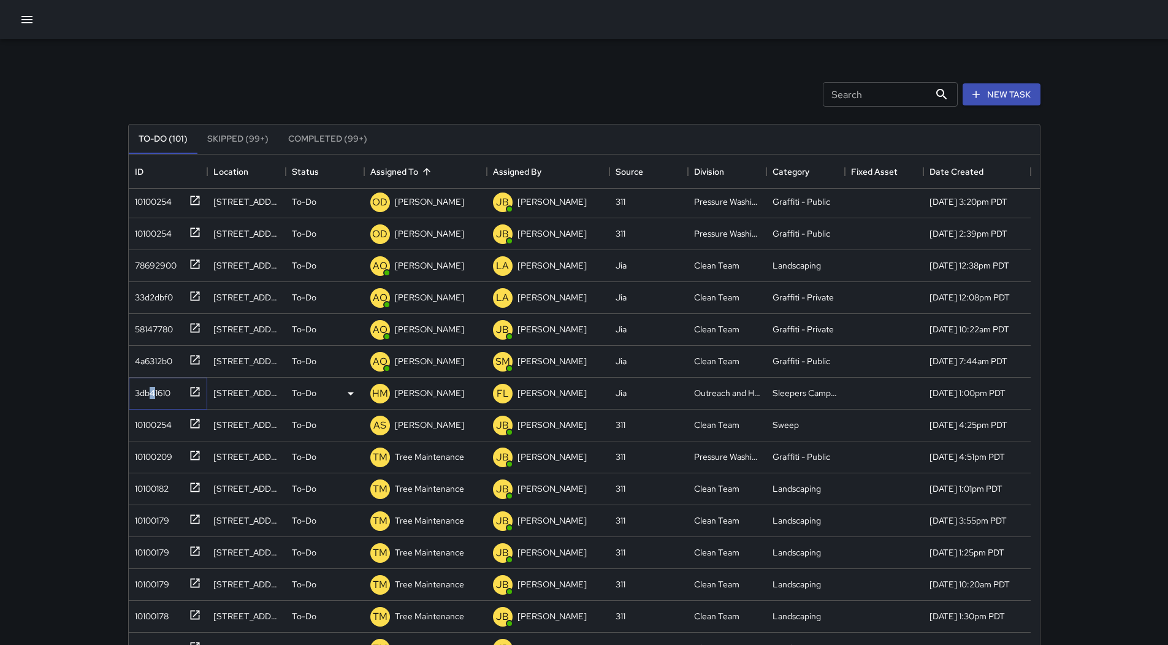
click at [153, 388] on div "3db41610" at bounding box center [150, 390] width 40 height 17
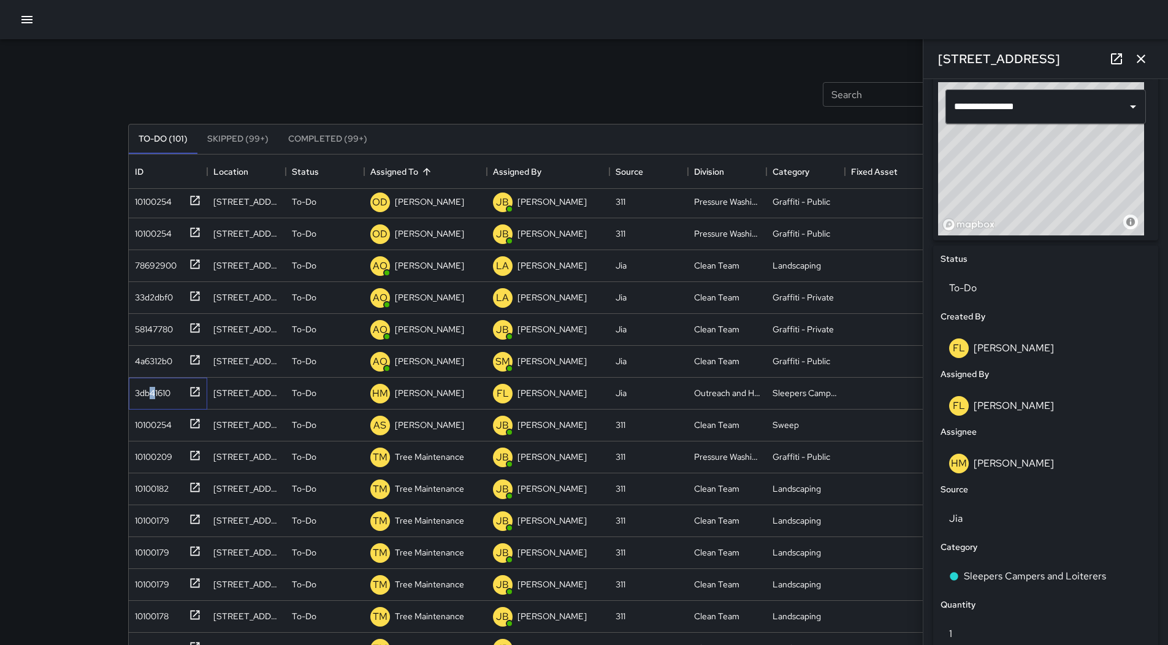
scroll to position [368, 0]
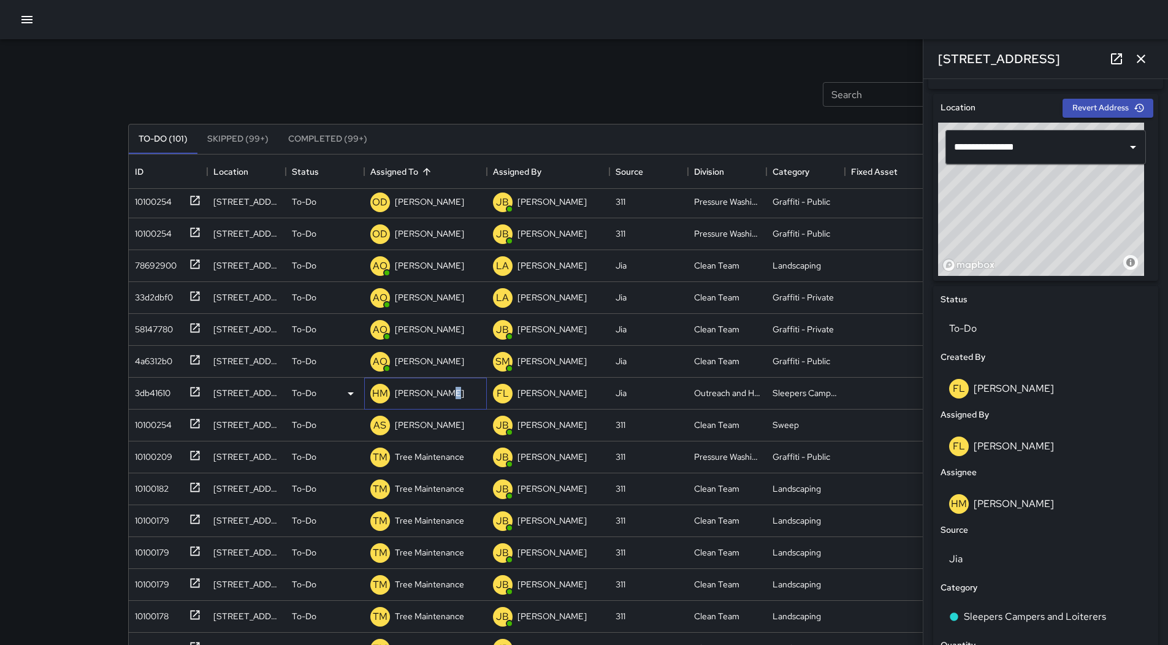
click at [443, 395] on p "[PERSON_NAME]" at bounding box center [429, 393] width 69 height 12
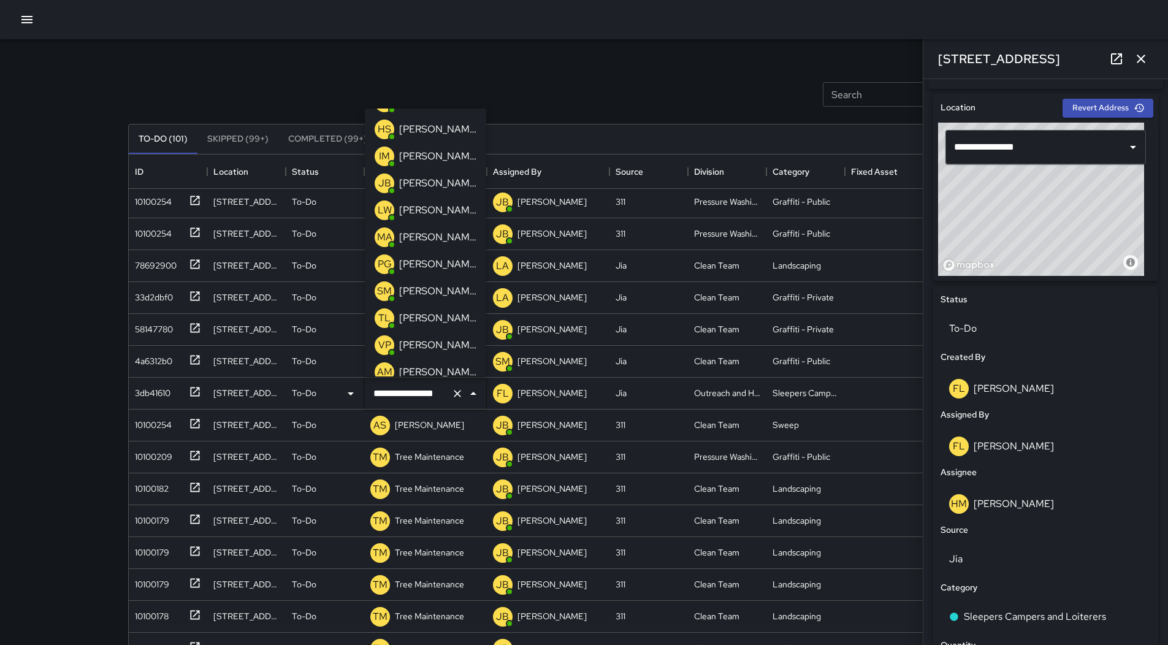
scroll to position [0, 0]
click at [430, 264] on p "[PERSON_NAME][US_STATE]" at bounding box center [437, 261] width 77 height 15
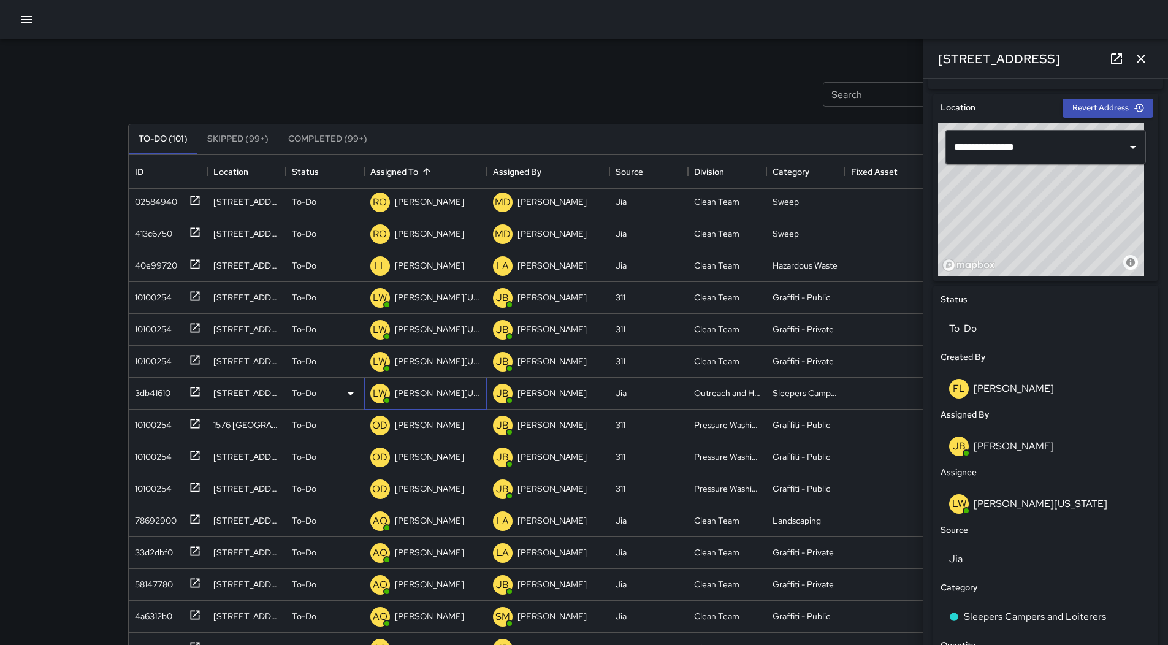
scroll to position [816, 0]
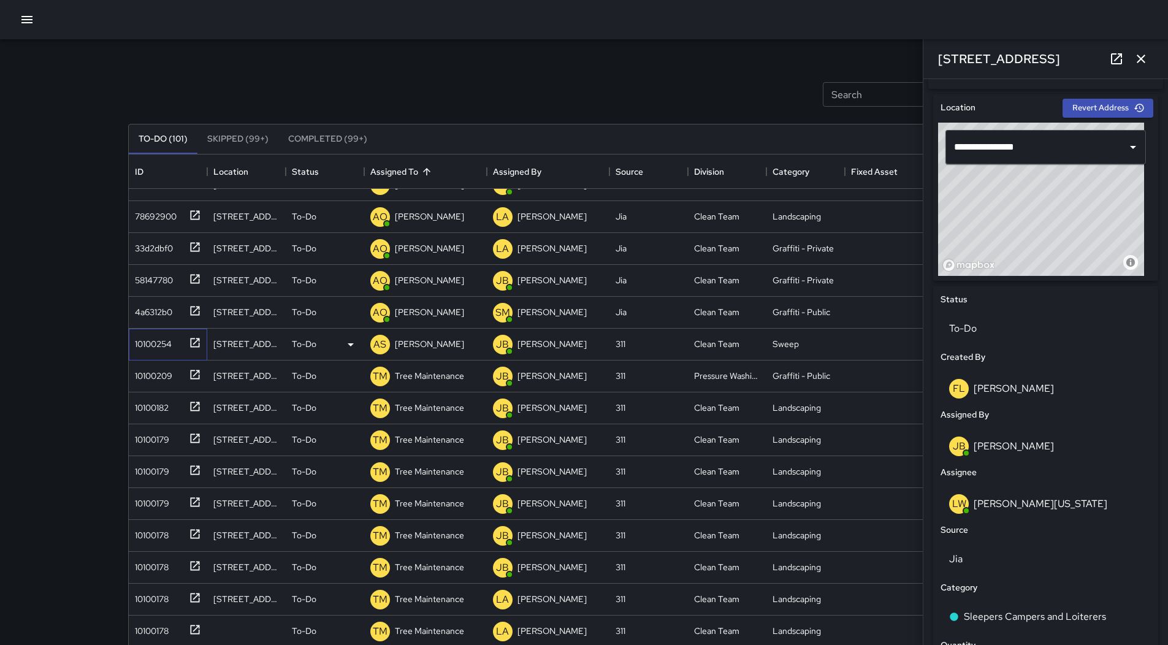
click at [178, 347] on div "10100254" at bounding box center [165, 342] width 71 height 20
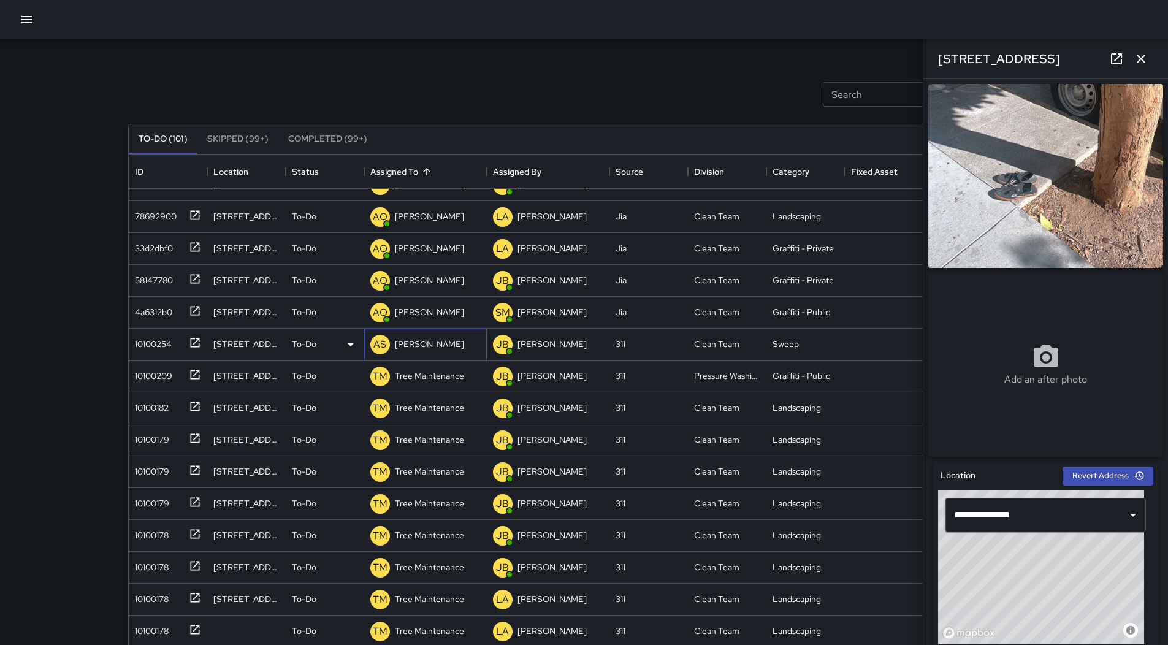
click at [438, 341] on p "[PERSON_NAME]" at bounding box center [429, 344] width 69 height 12
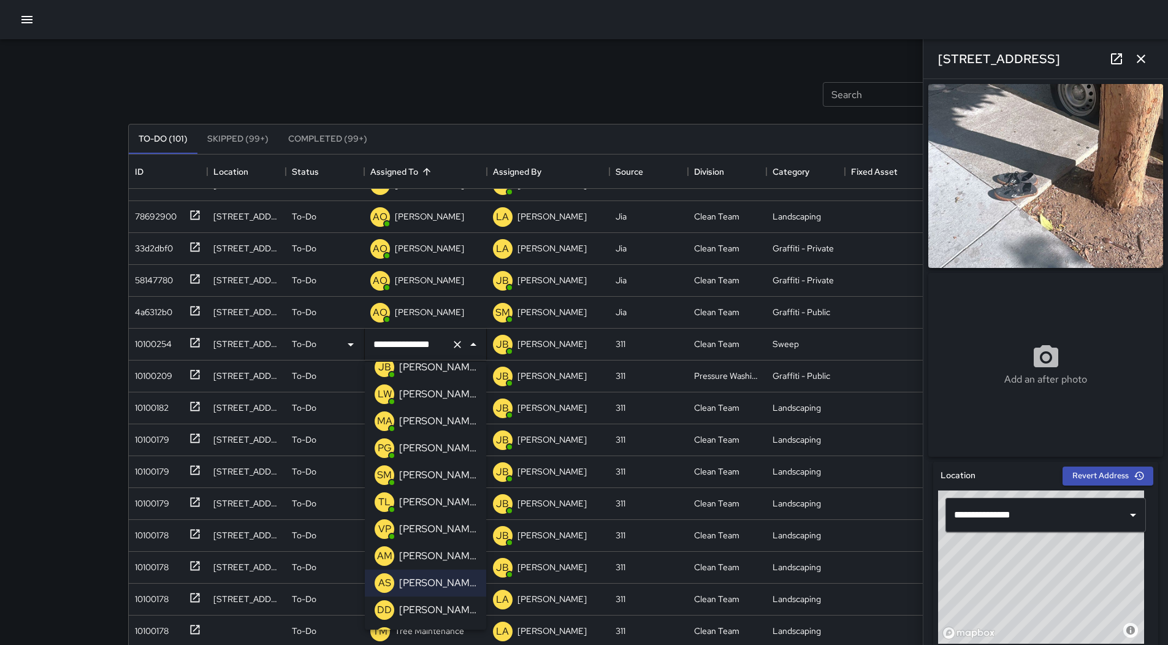
scroll to position [149, 0]
click at [443, 504] on p "[PERSON_NAME]" at bounding box center [437, 500] width 77 height 15
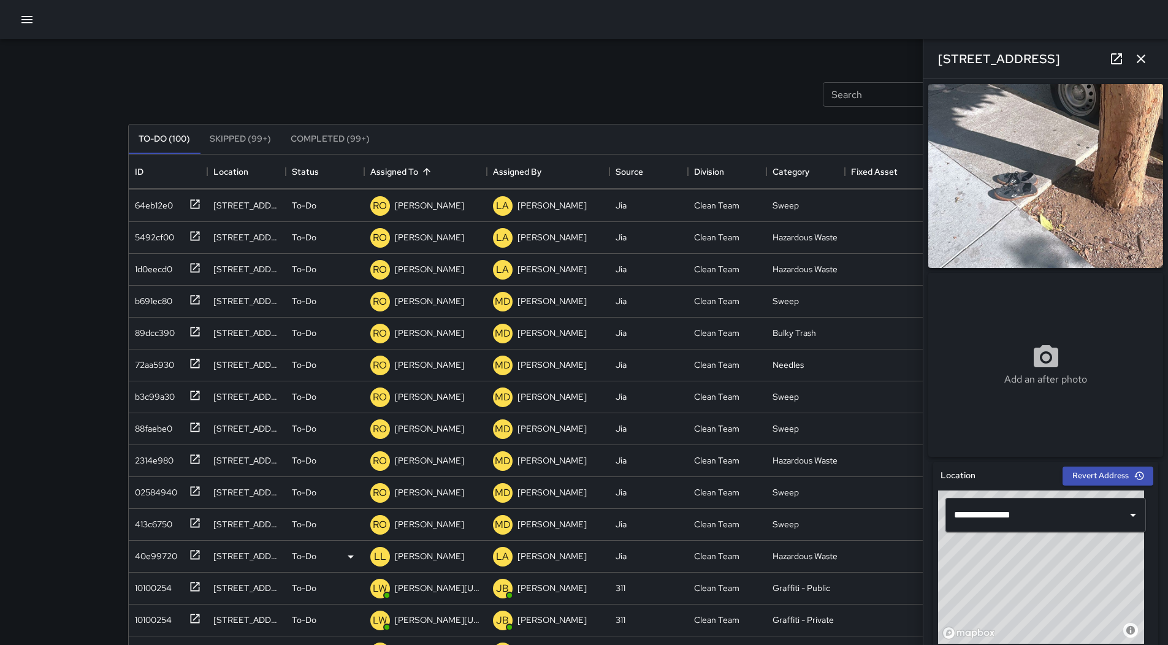
scroll to position [206, 0]
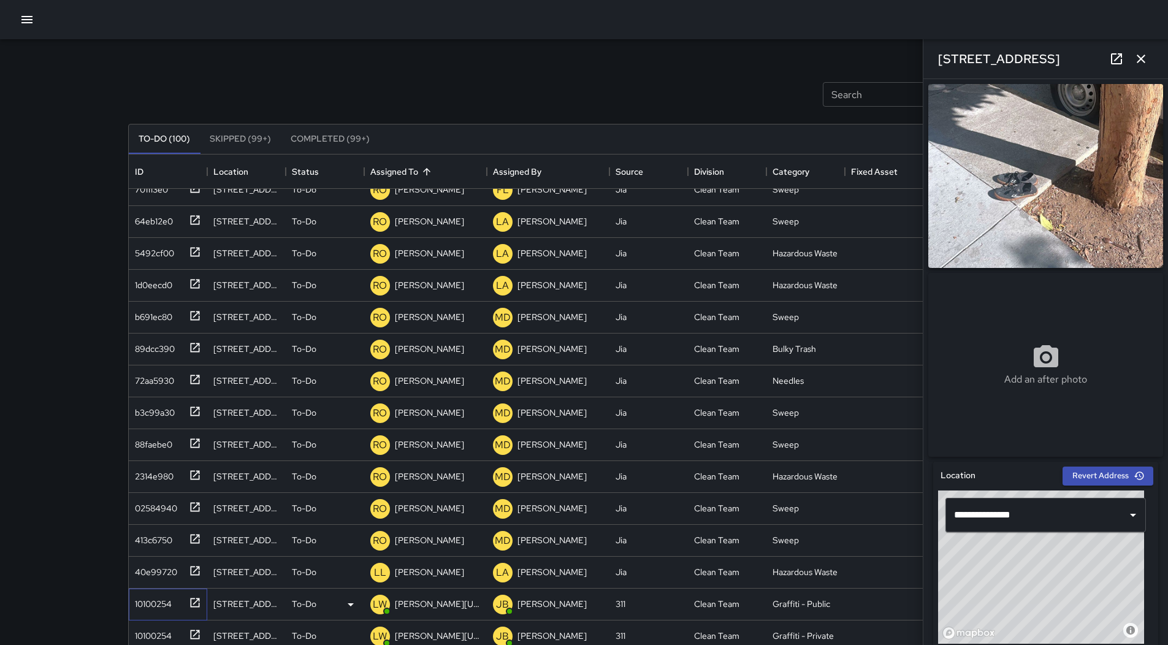
click at [140, 590] on div "10100254" at bounding box center [168, 604] width 78 height 32
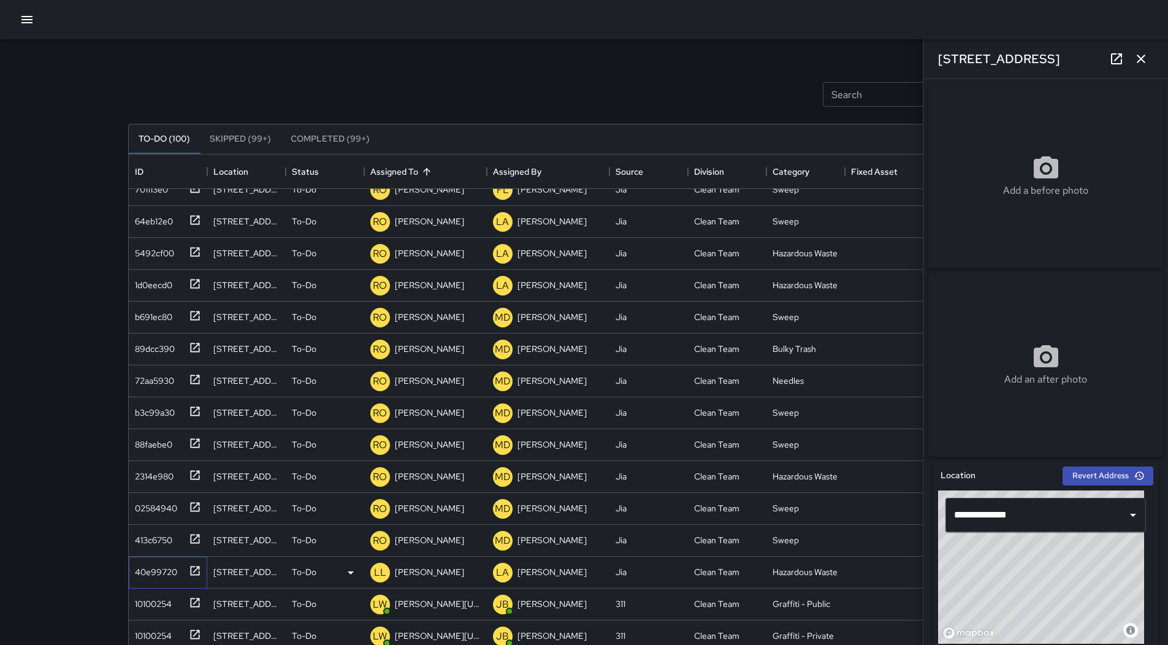
click at [143, 571] on div "40e99720" at bounding box center [153, 569] width 47 height 17
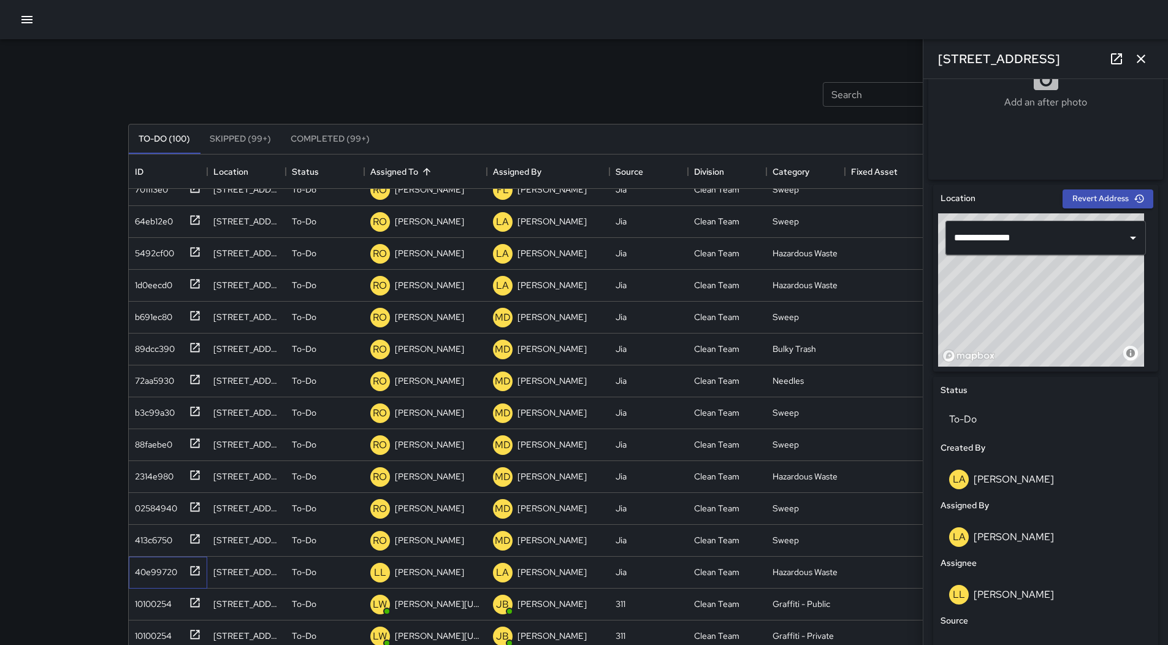
scroll to position [429, 0]
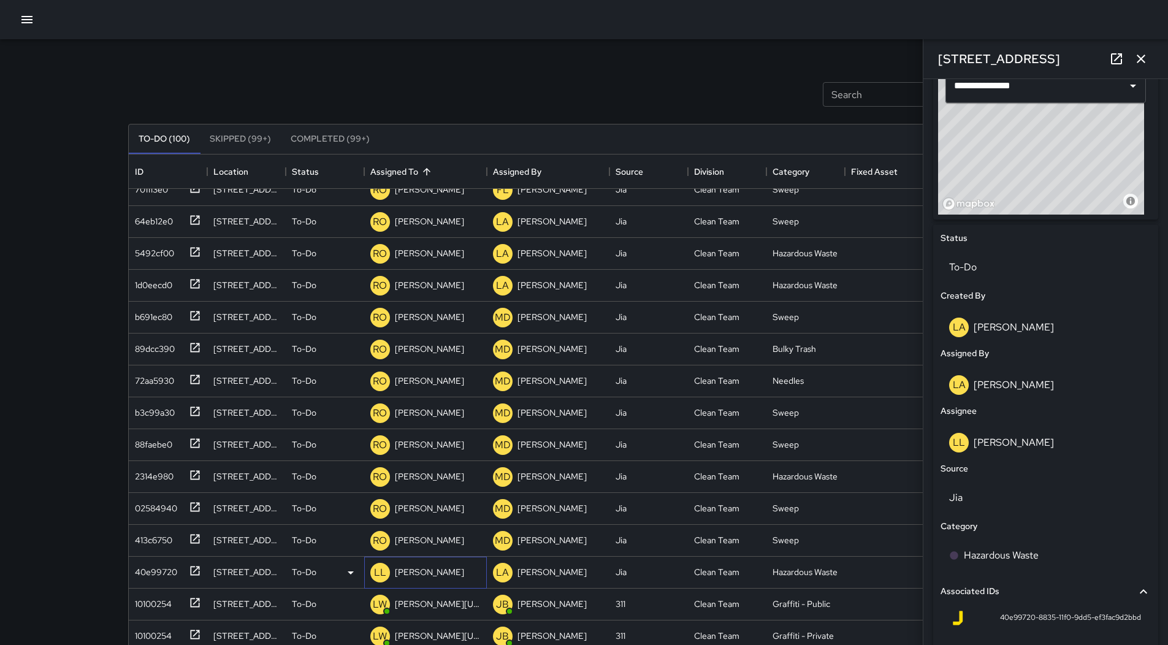
click at [435, 576] on p "[PERSON_NAME]" at bounding box center [429, 572] width 69 height 12
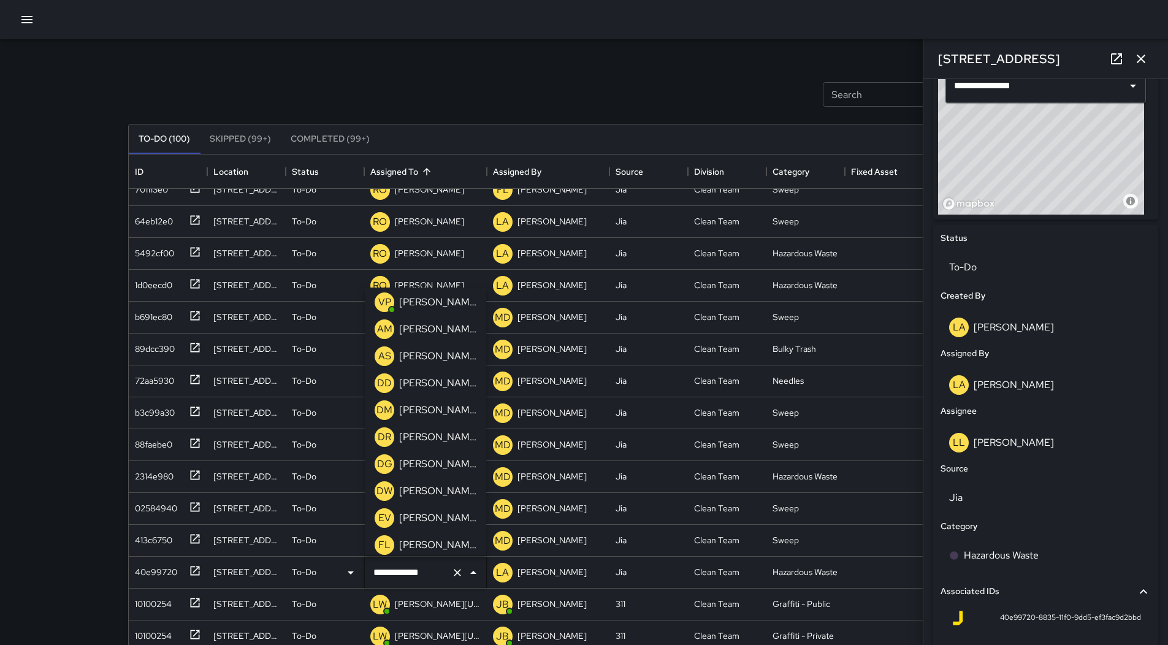
scroll to position [267, 0]
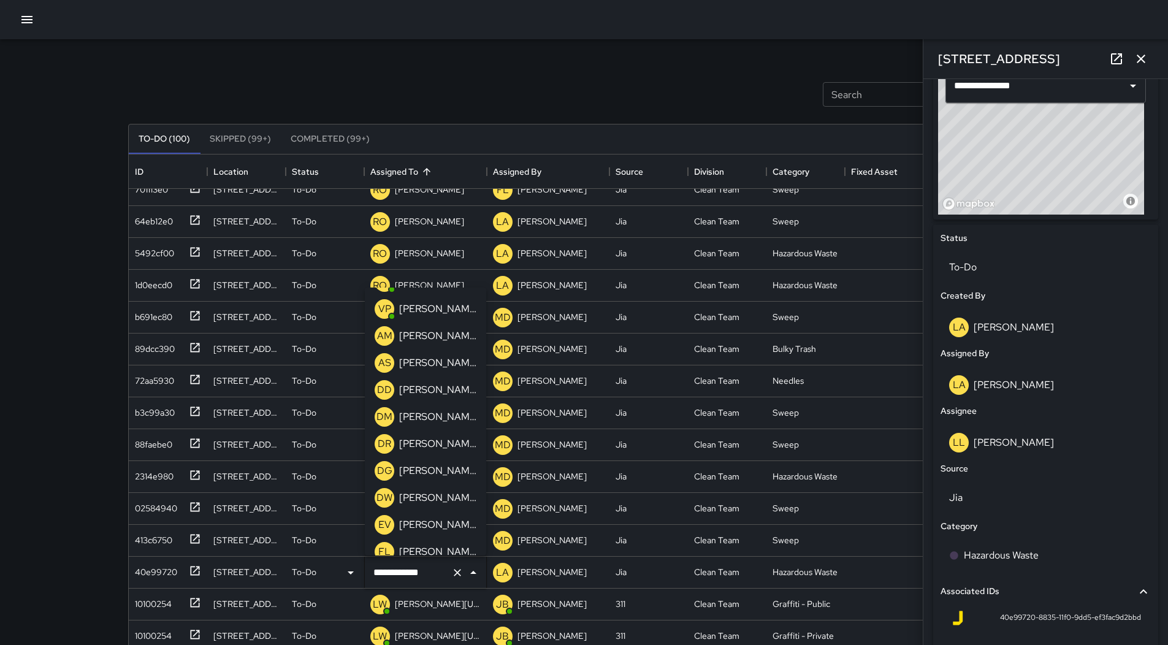
click at [436, 308] on p "[PERSON_NAME]" at bounding box center [437, 309] width 77 height 15
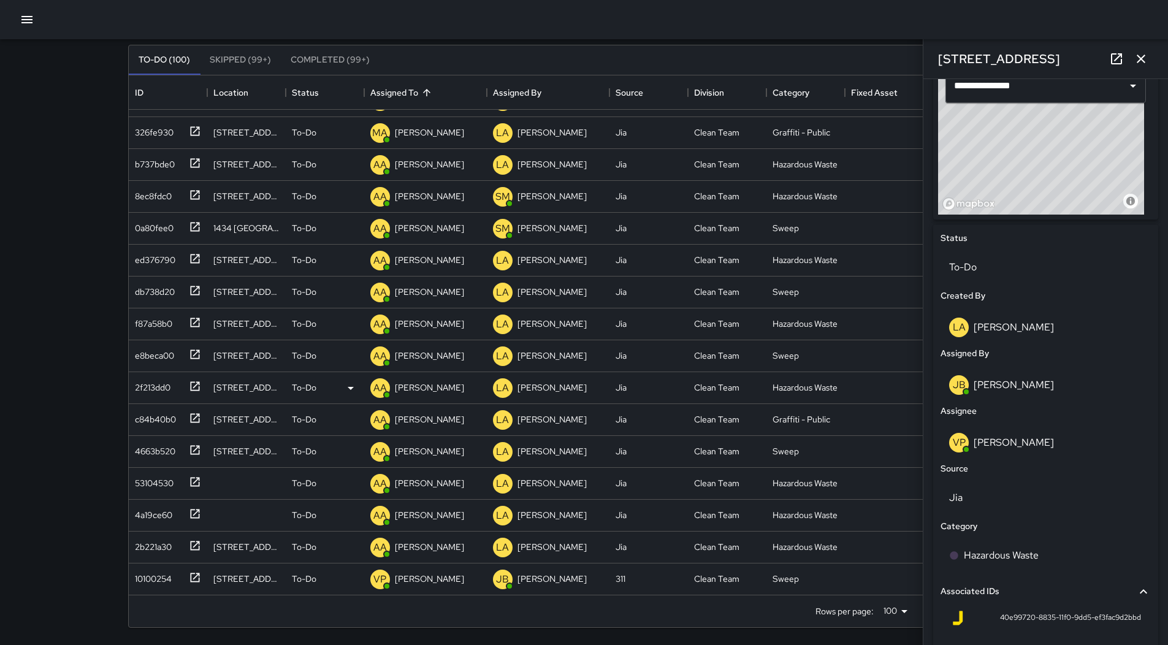
scroll to position [2457, 0]
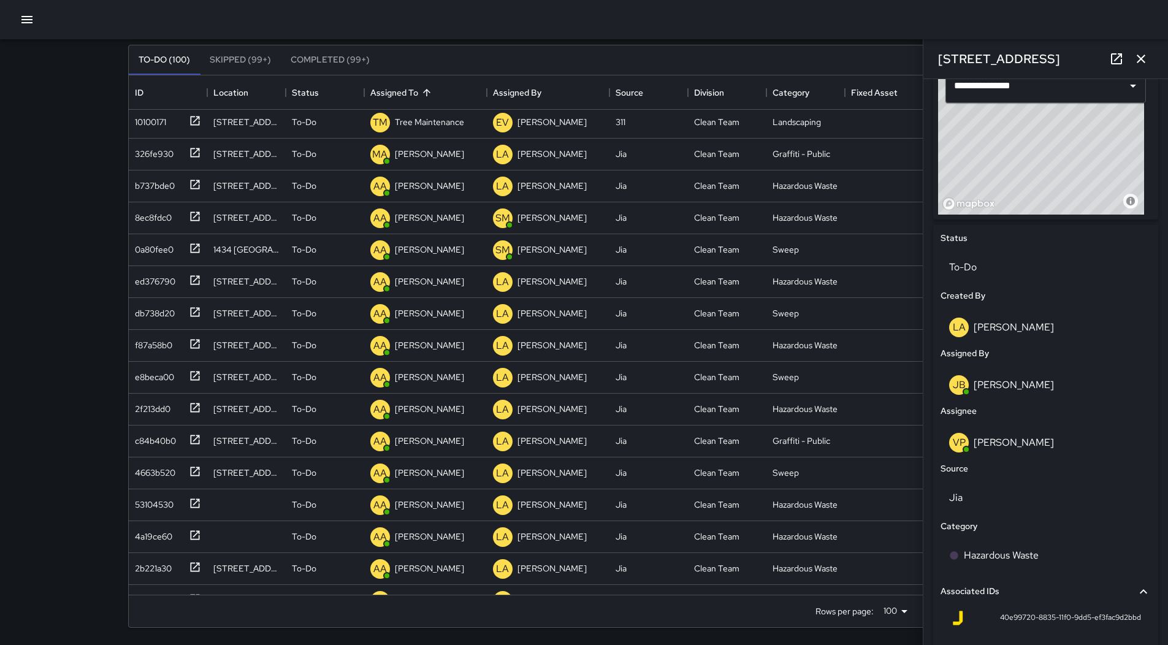
click at [9, 22] on div at bounding box center [584, 19] width 1168 height 39
click at [12, 22] on div at bounding box center [584, 19] width 1168 height 39
drag, startPoint x: 21, startPoint y: 22, endPoint x: 24, endPoint y: 37, distance: 15.0
click at [21, 23] on icon "button" at bounding box center [27, 19] width 15 height 15
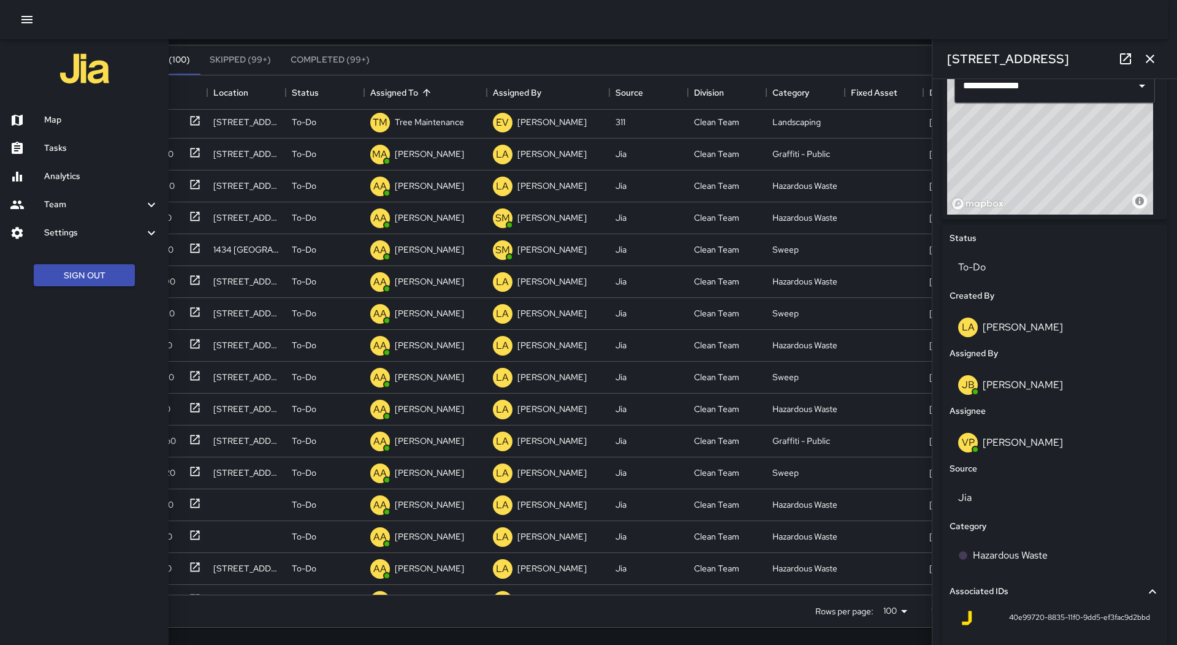
click at [44, 121] on div at bounding box center [27, 120] width 34 height 15
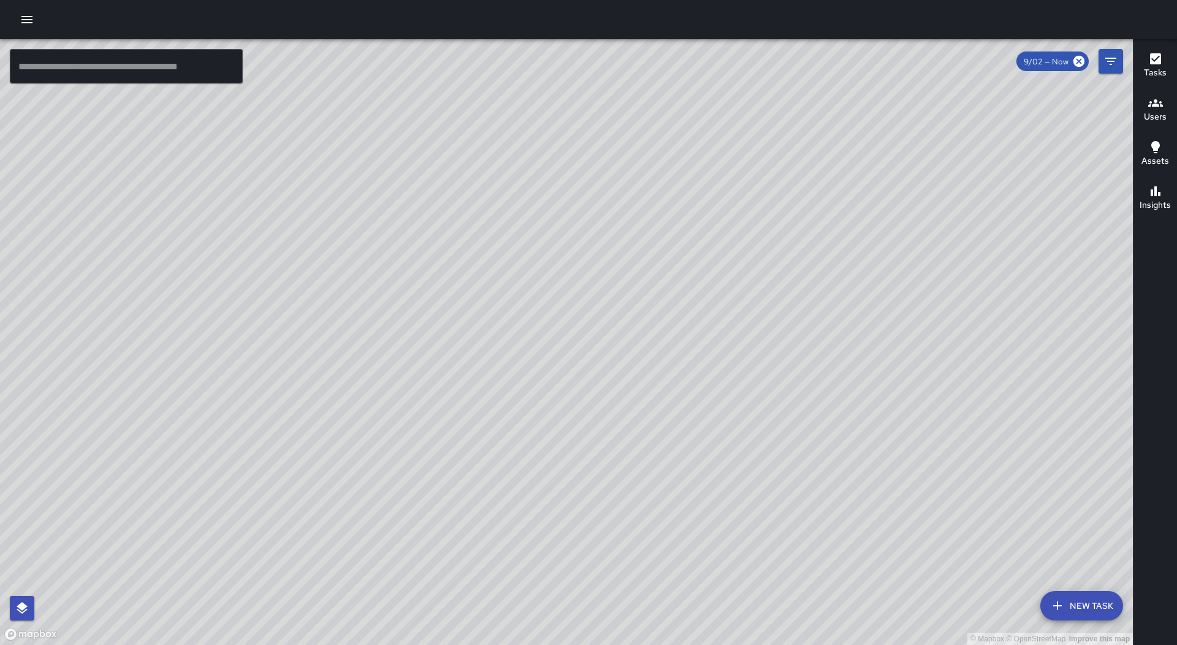
drag, startPoint x: 441, startPoint y: 563, endPoint x: 734, endPoint y: 316, distance: 382.8
click at [734, 316] on div "© Mapbox © OpenStreetMap Improve this map" at bounding box center [566, 342] width 1133 height 606
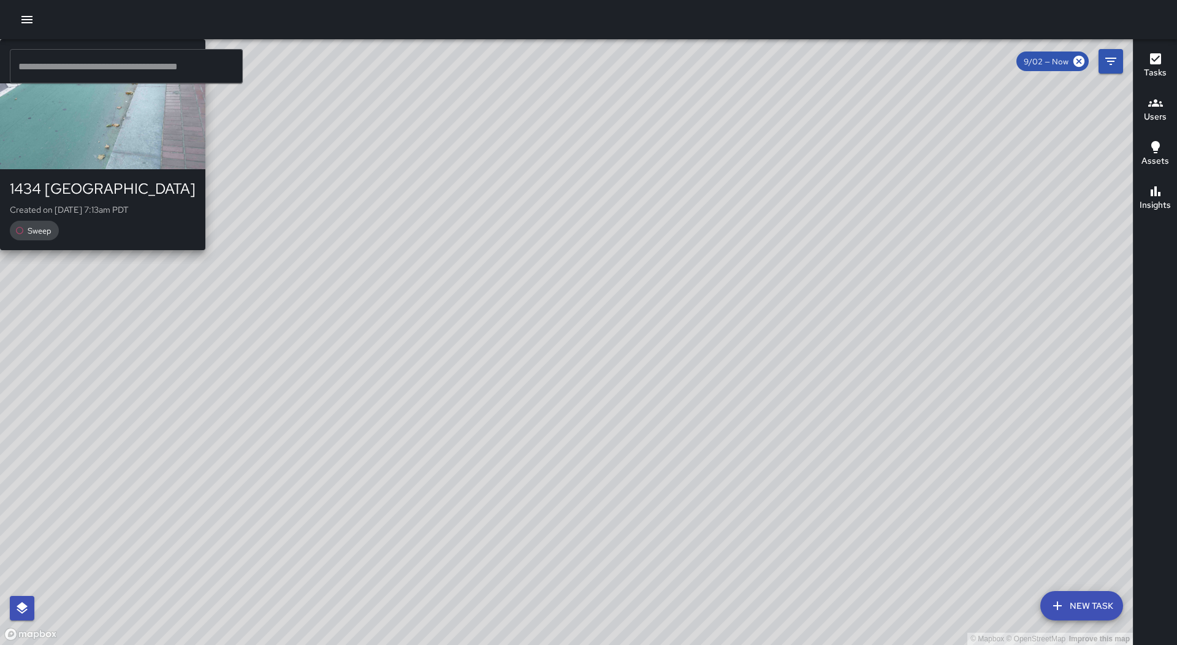
click at [592, 273] on div "© Mapbox © OpenStreetMap Improve this map AA [PERSON_NAME] [GEOGRAPHIC_DATA] Cr…" at bounding box center [566, 342] width 1133 height 606
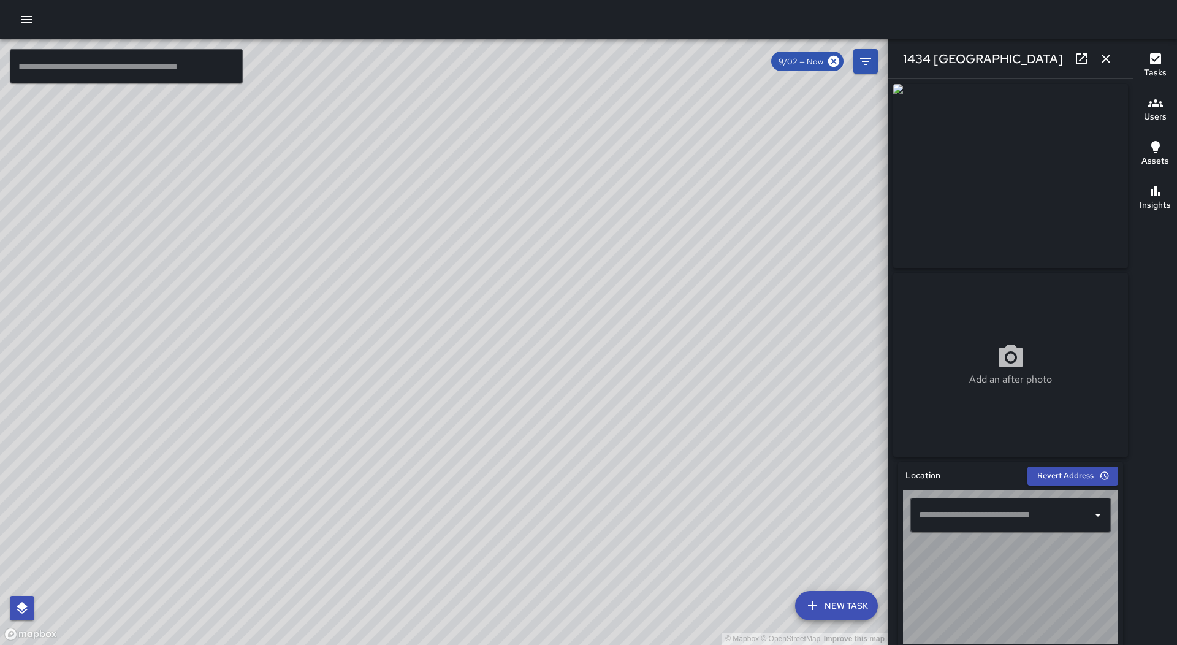
type input "**********"
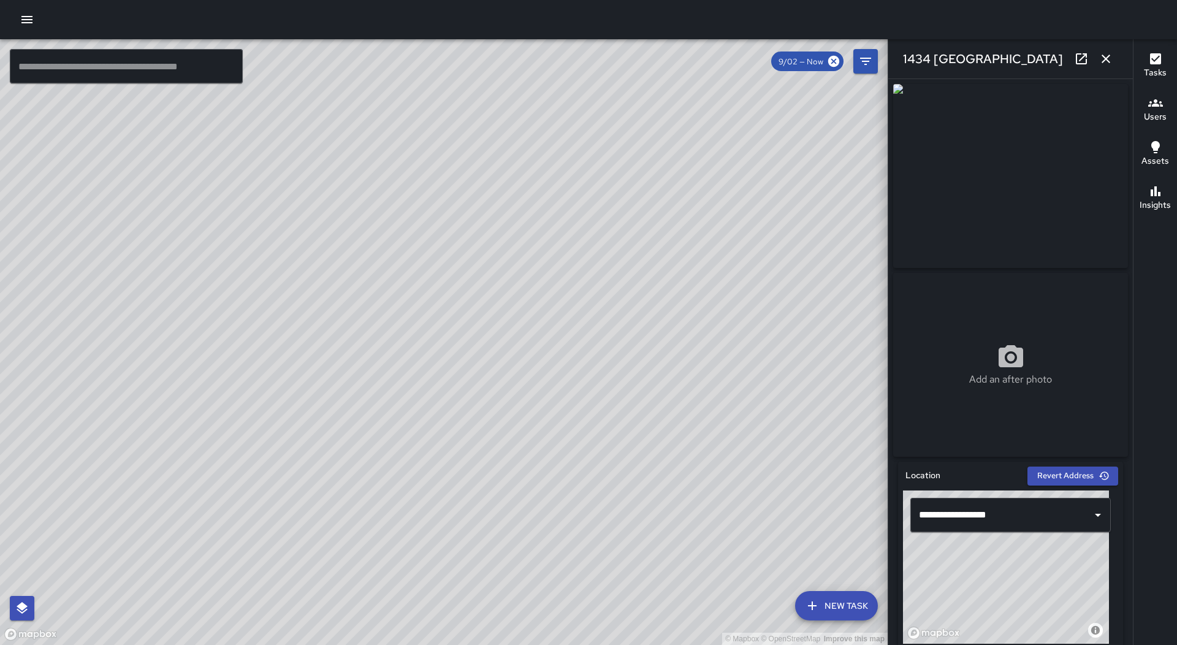
click at [1108, 55] on icon "button" at bounding box center [1105, 58] width 15 height 15
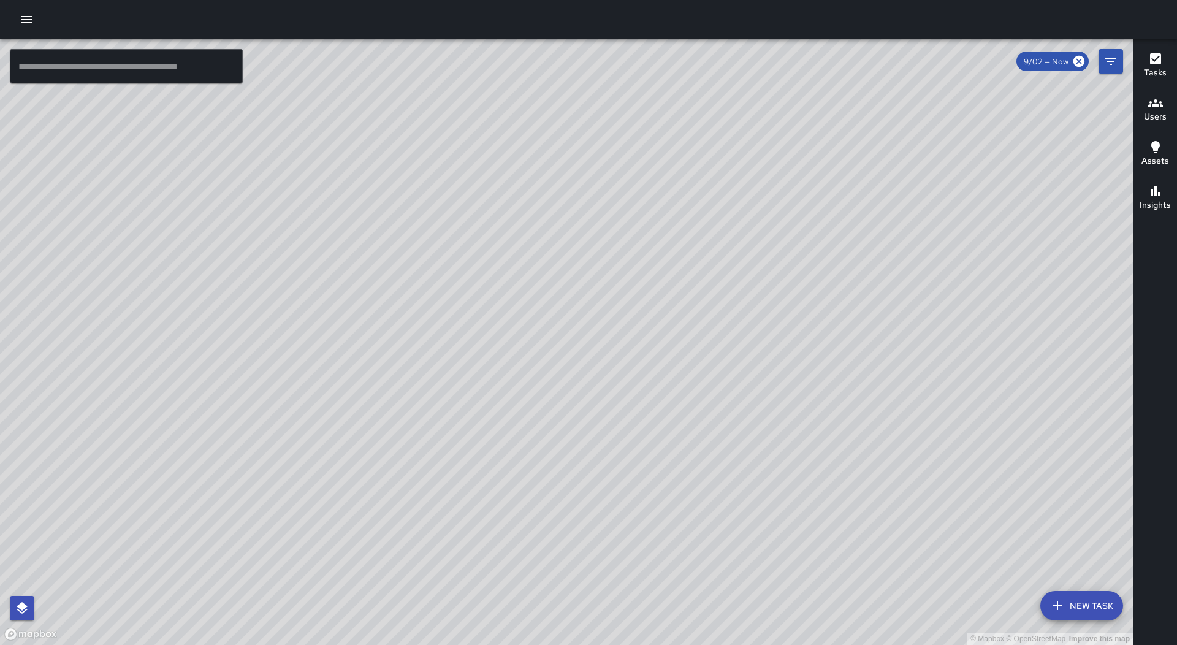
drag, startPoint x: 760, startPoint y: 209, endPoint x: 617, endPoint y: 401, distance: 239.1
click at [617, 401] on div "© Mapbox © OpenStreetMap Improve this map" at bounding box center [566, 342] width 1133 height 606
